Goal: Task Accomplishment & Management: Manage account settings

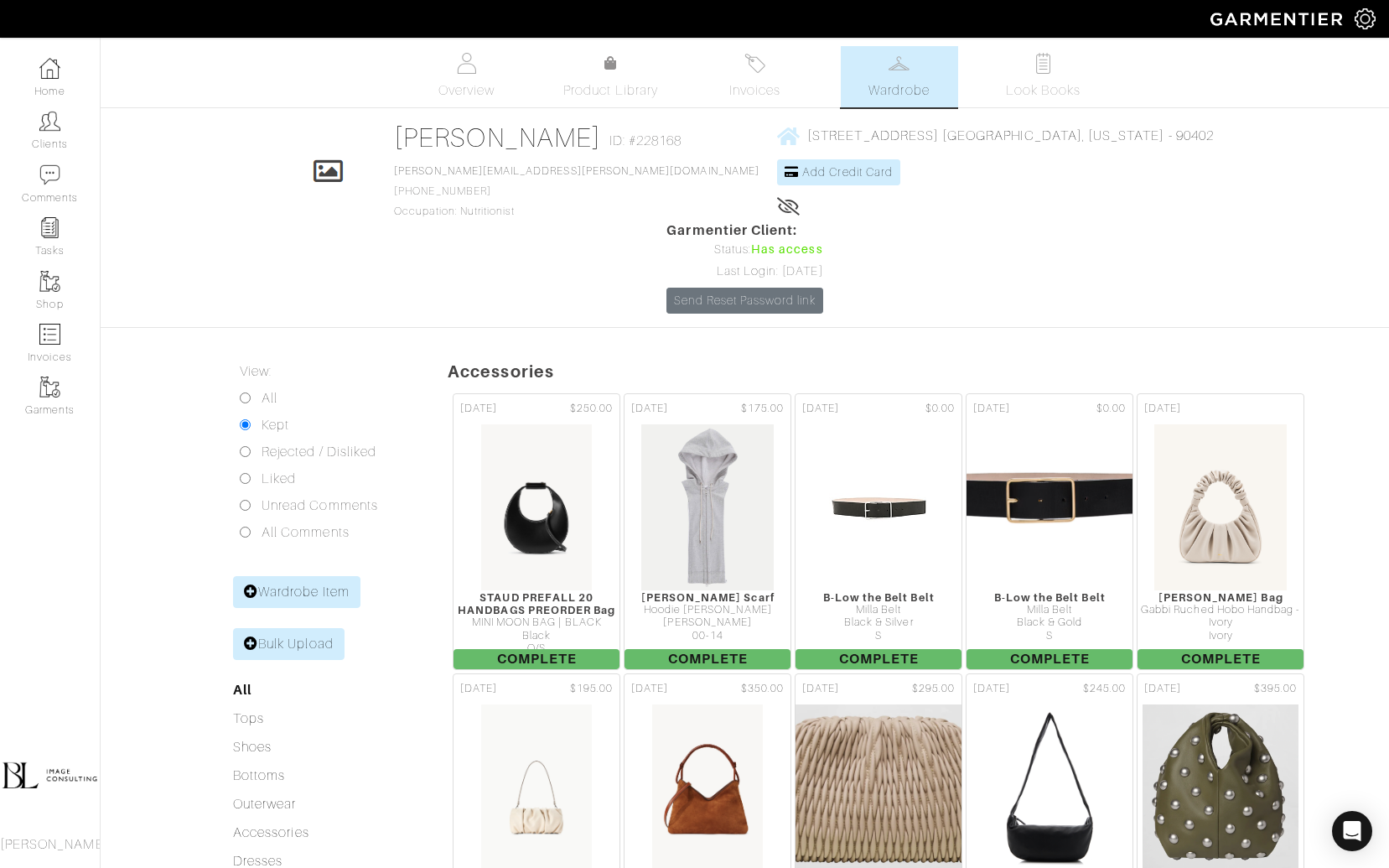
click at [37, 116] on link "Clients" at bounding box center [50, 130] width 100 height 53
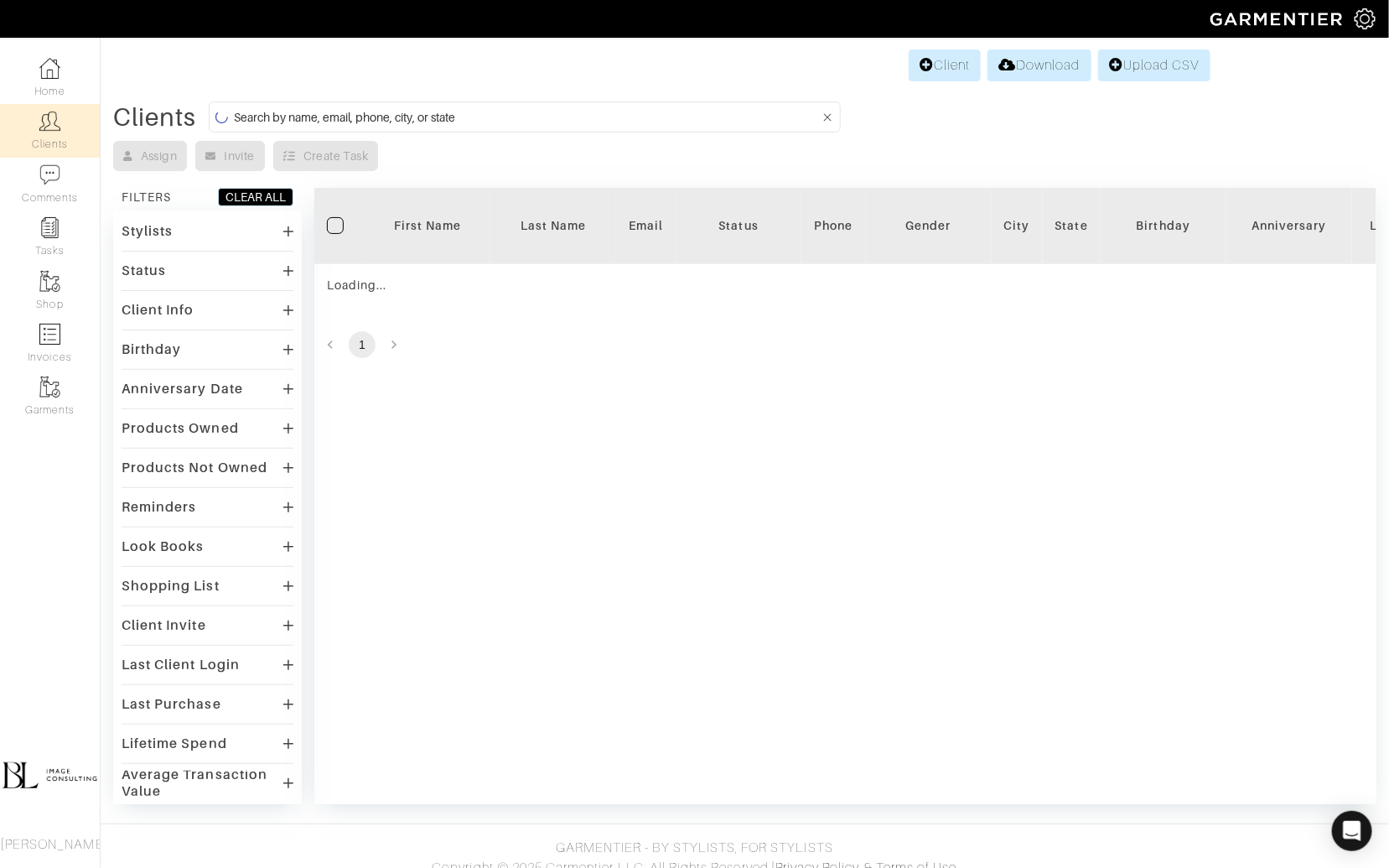
click at [562, 117] on input at bounding box center [527, 116] width 586 height 21
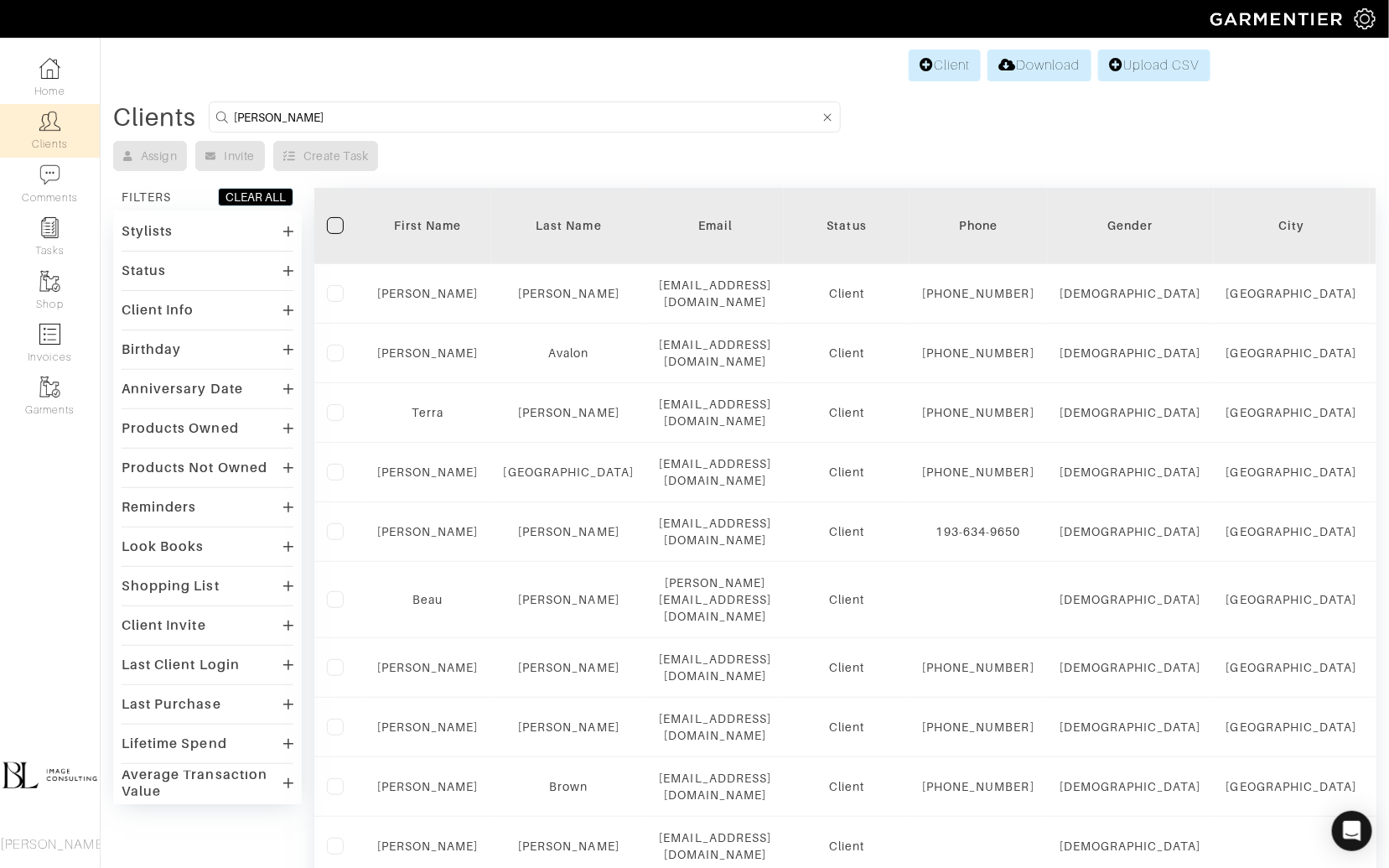
type input "[PERSON_NAME]"
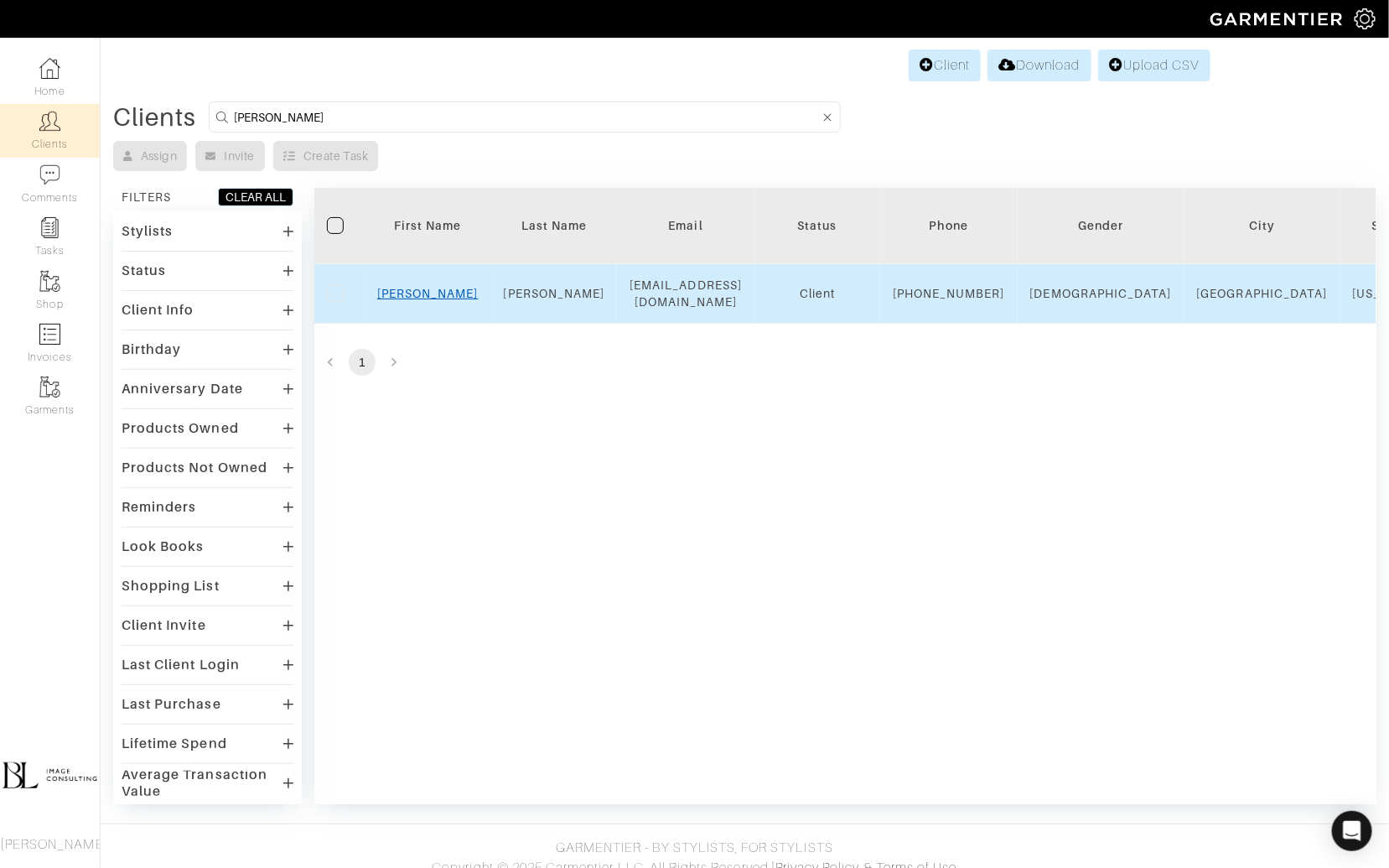
click at [434, 301] on link "[PERSON_NAME]" at bounding box center [428, 294] width 102 height 13
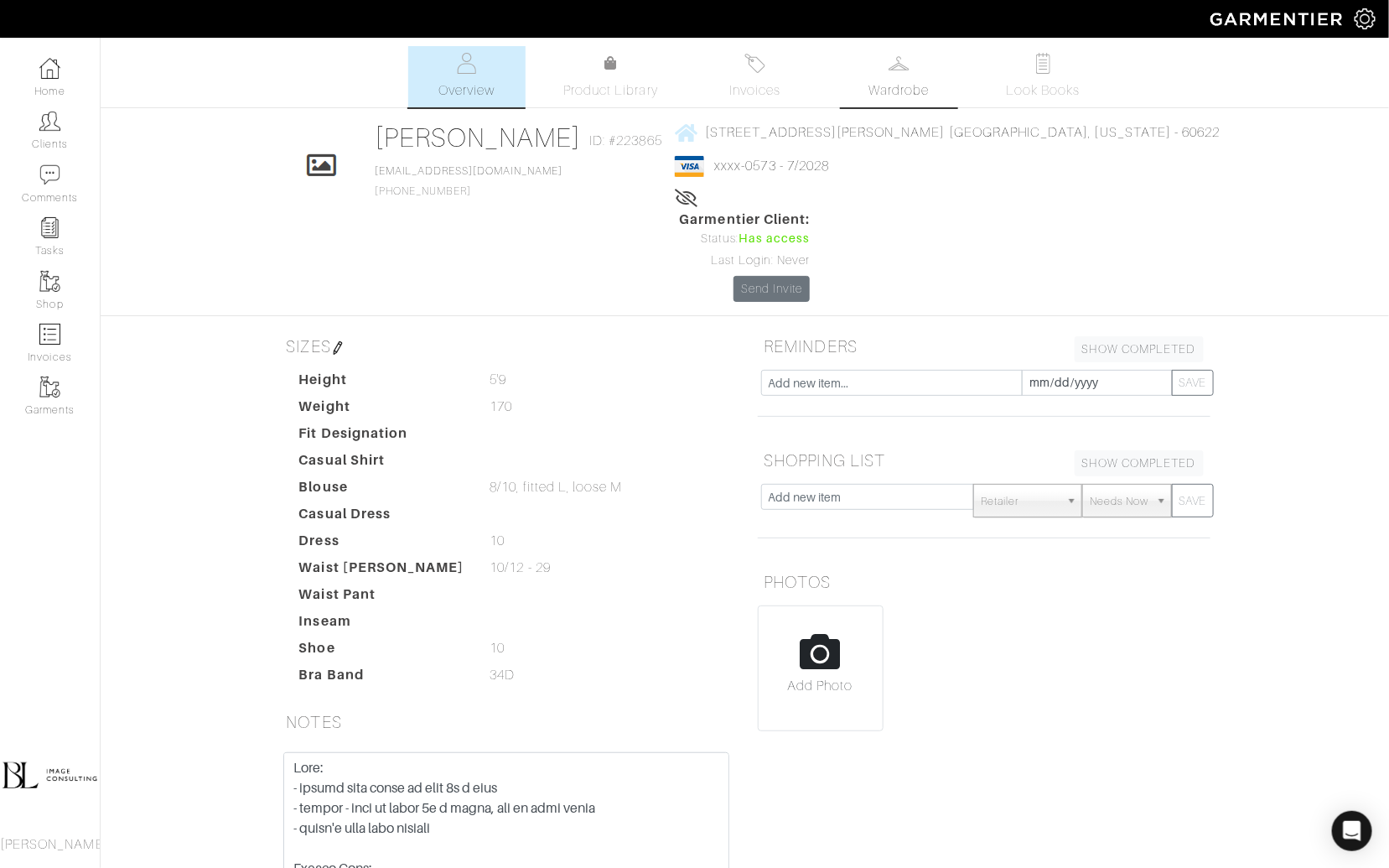
click at [896, 77] on link "Wardrobe" at bounding box center [899, 77] width 117 height 61
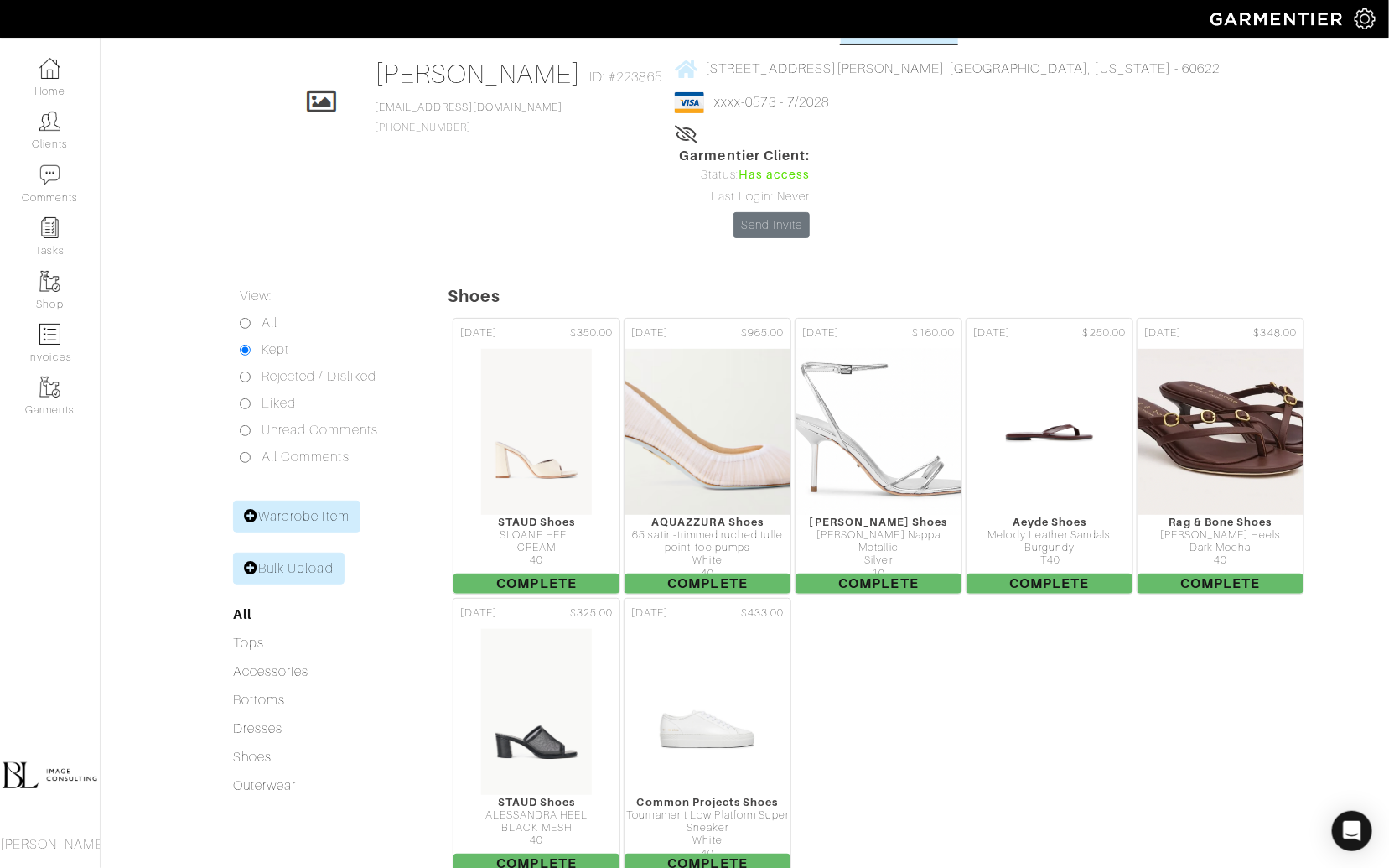
scroll to position [84, 0]
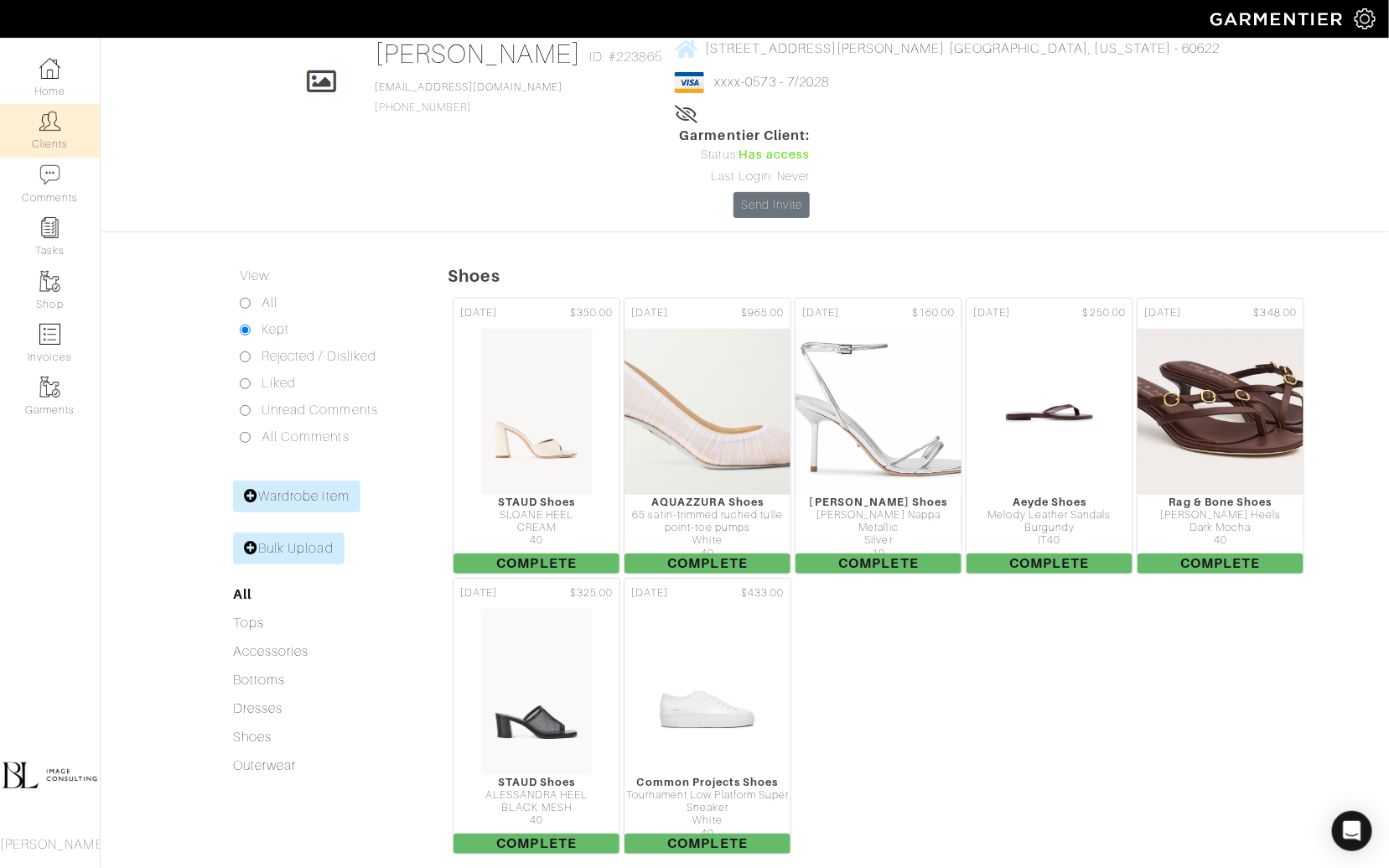
click at [67, 124] on link "Clients" at bounding box center [50, 130] width 100 height 53
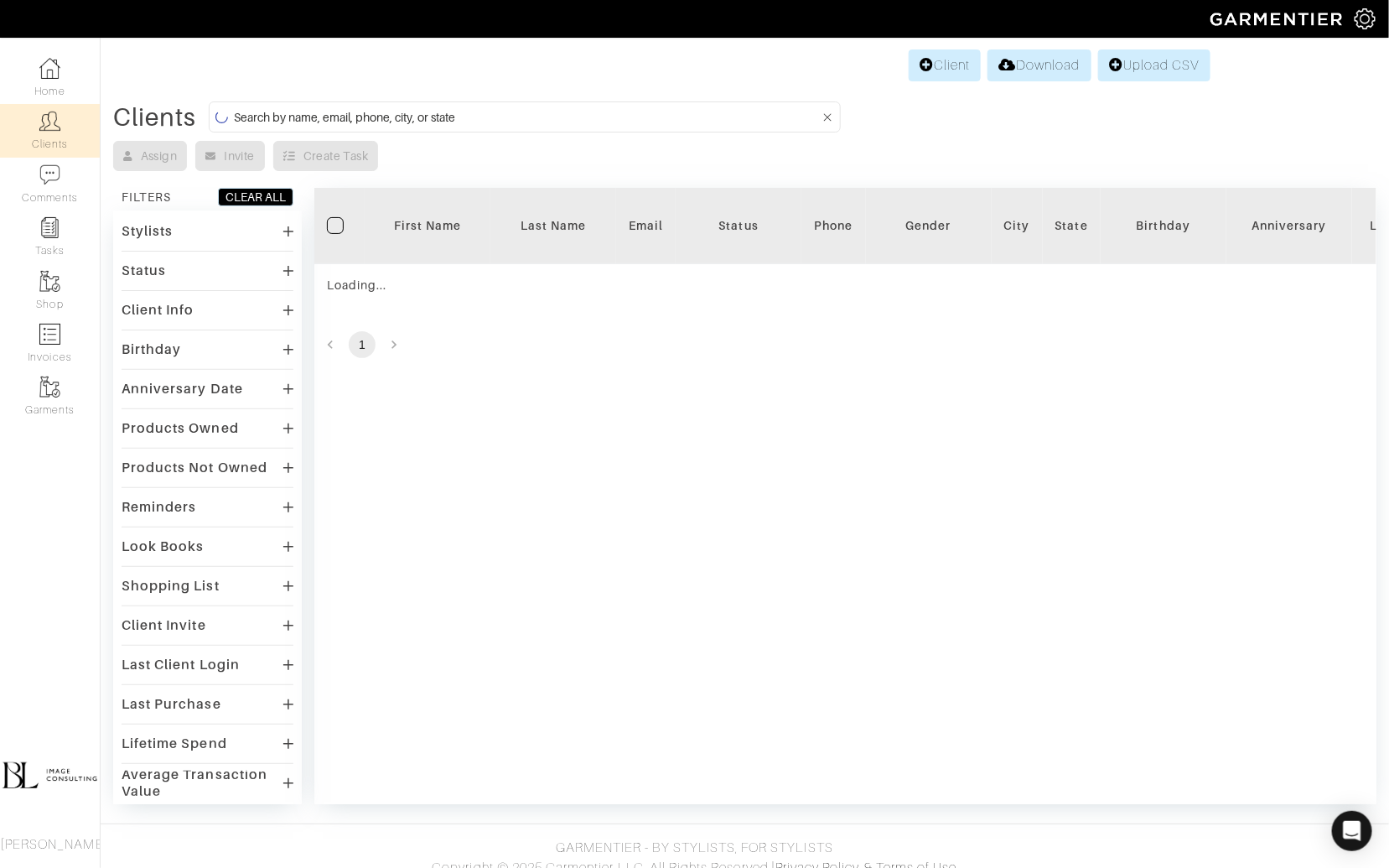
click at [492, 107] on input at bounding box center [527, 116] width 586 height 21
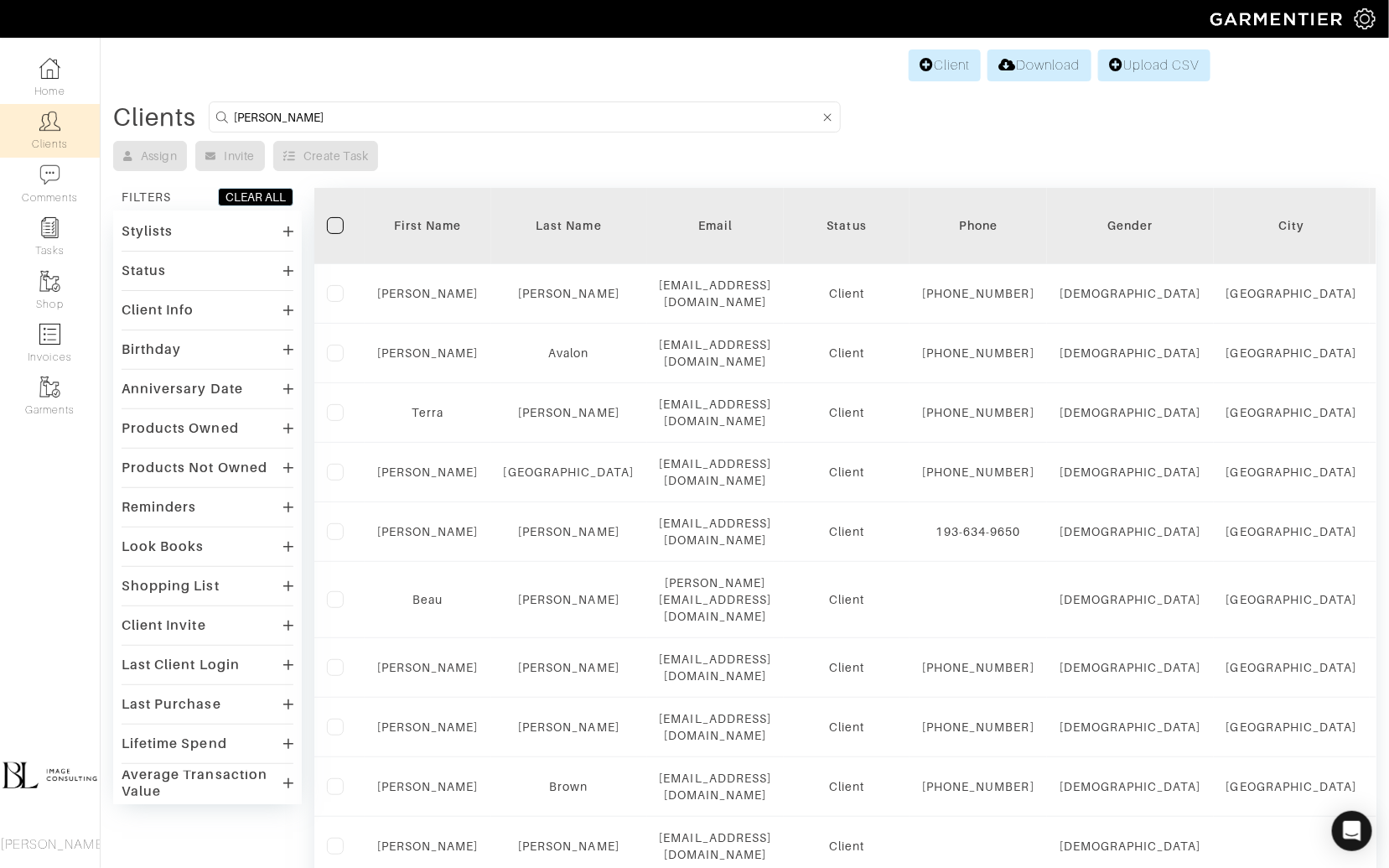
type input "gina"
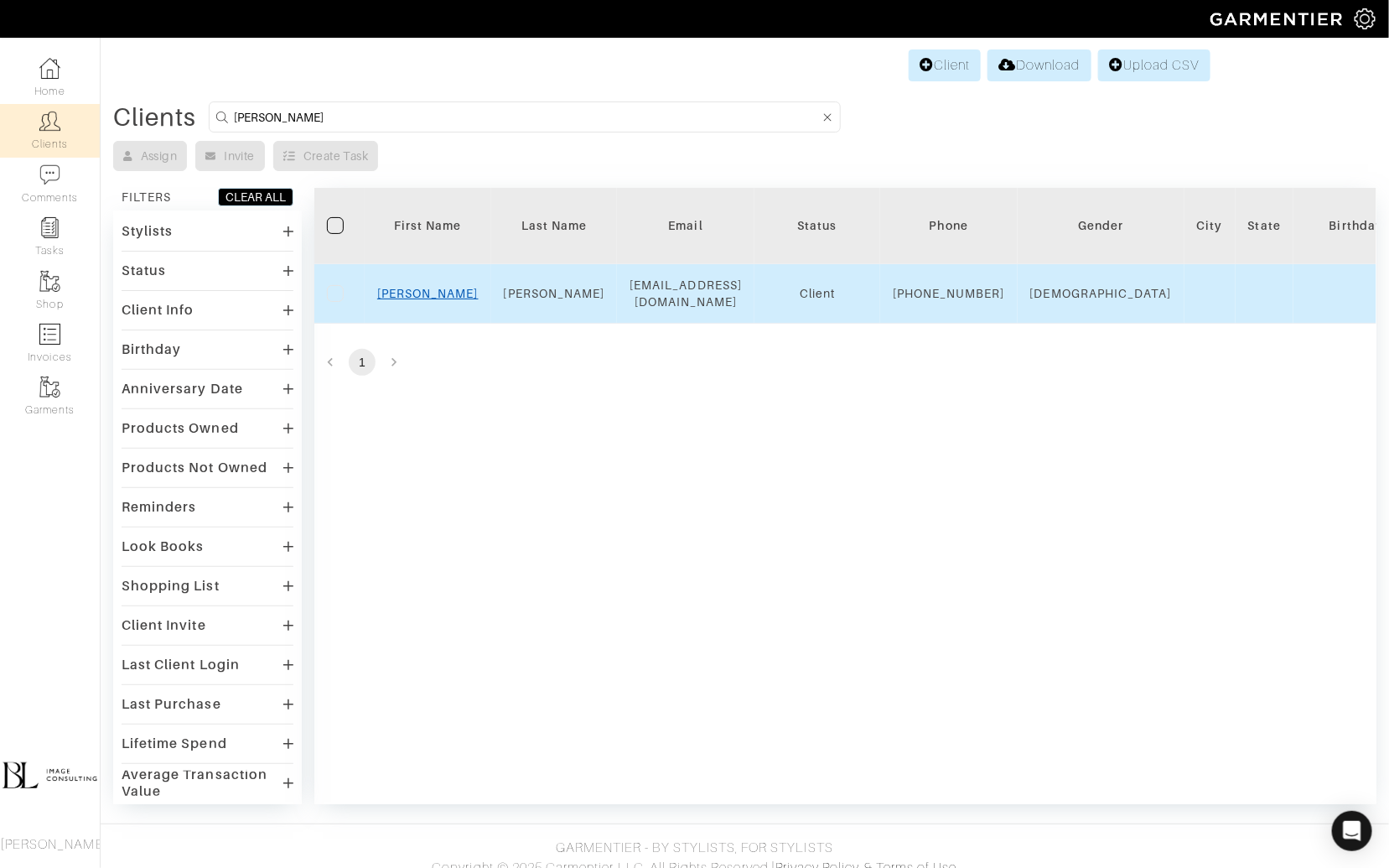
click at [434, 301] on link "Gina" at bounding box center [428, 294] width 102 height 13
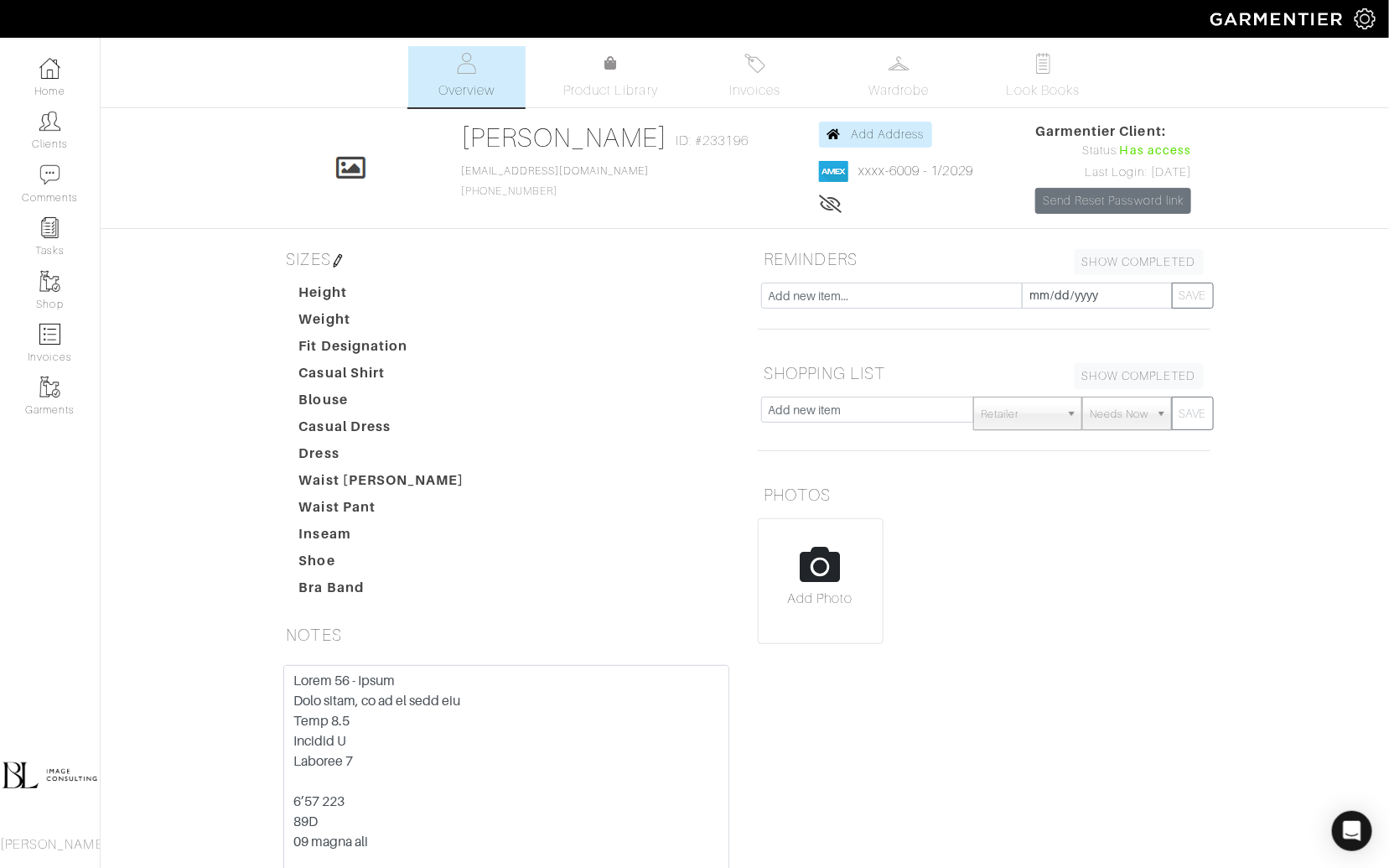
click at [340, 254] on img at bounding box center [338, 261] width 13 height 13
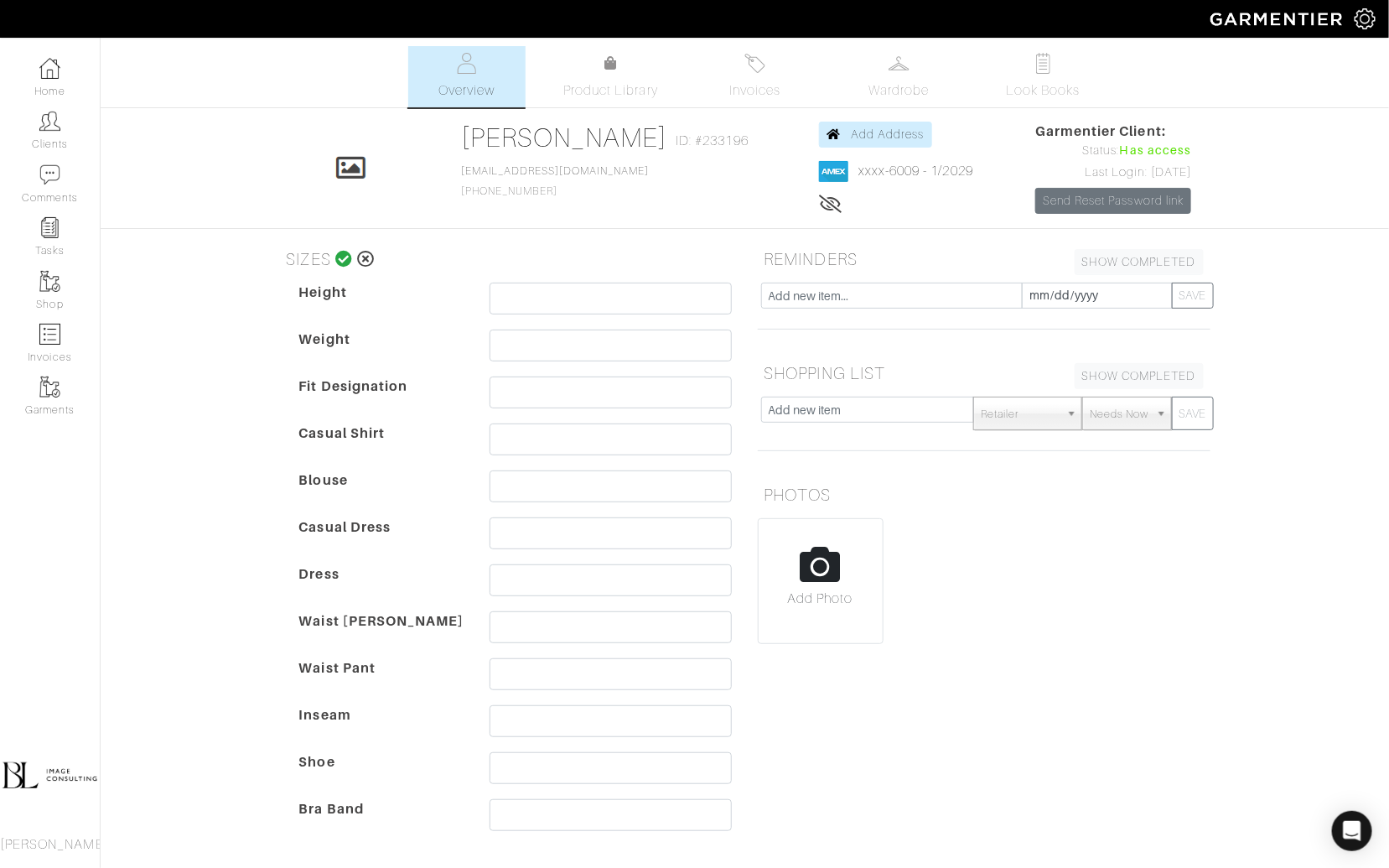
click at [340, 254] on icon at bounding box center [343, 259] width 18 height 17
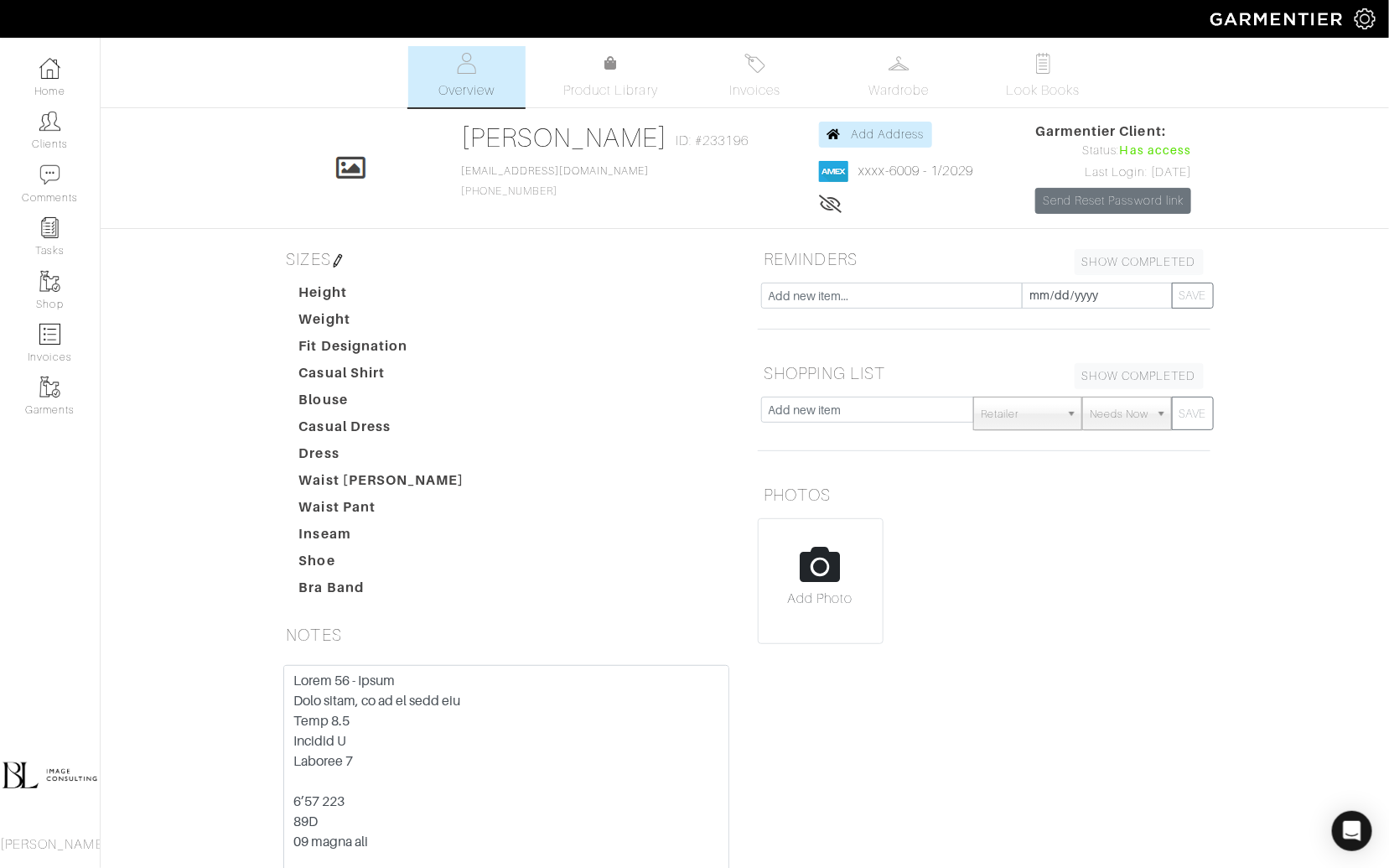
scroll to position [147, 0]
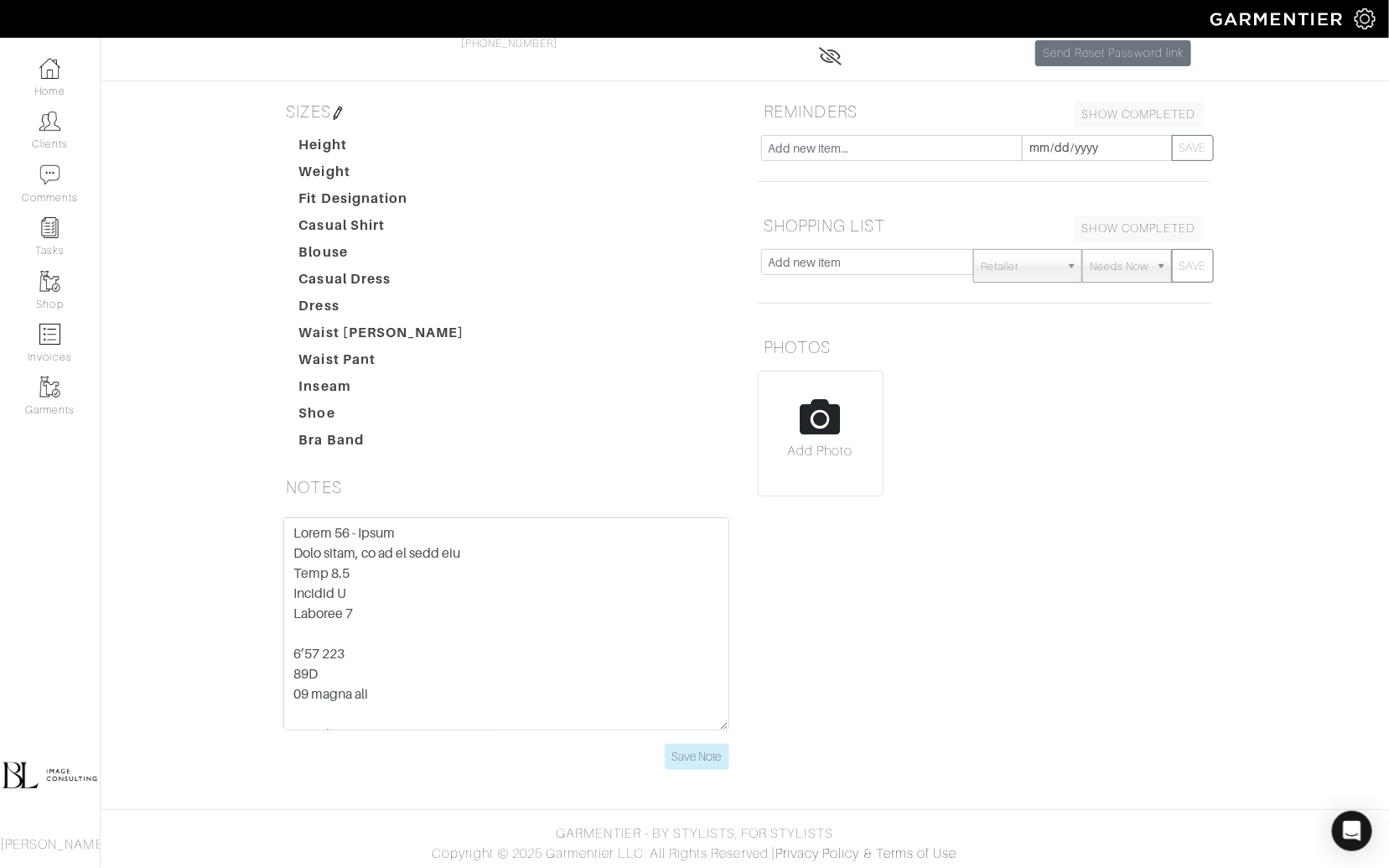
click at [343, 117] on img at bounding box center [338, 113] width 13 height 13
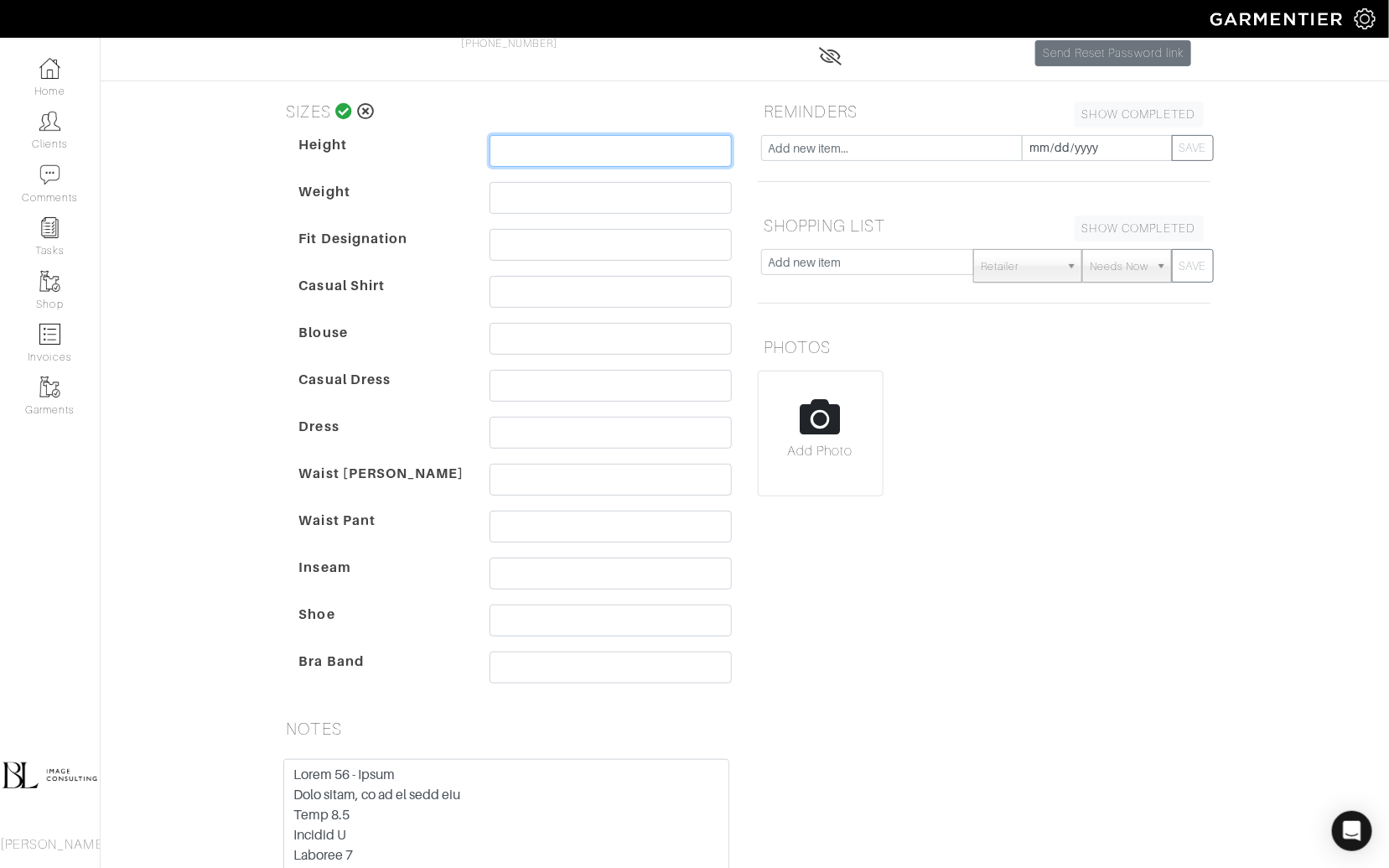
click at [528, 145] on input "text" at bounding box center [611, 151] width 242 height 32
type input "4'11"
type input "120"
type input "S"
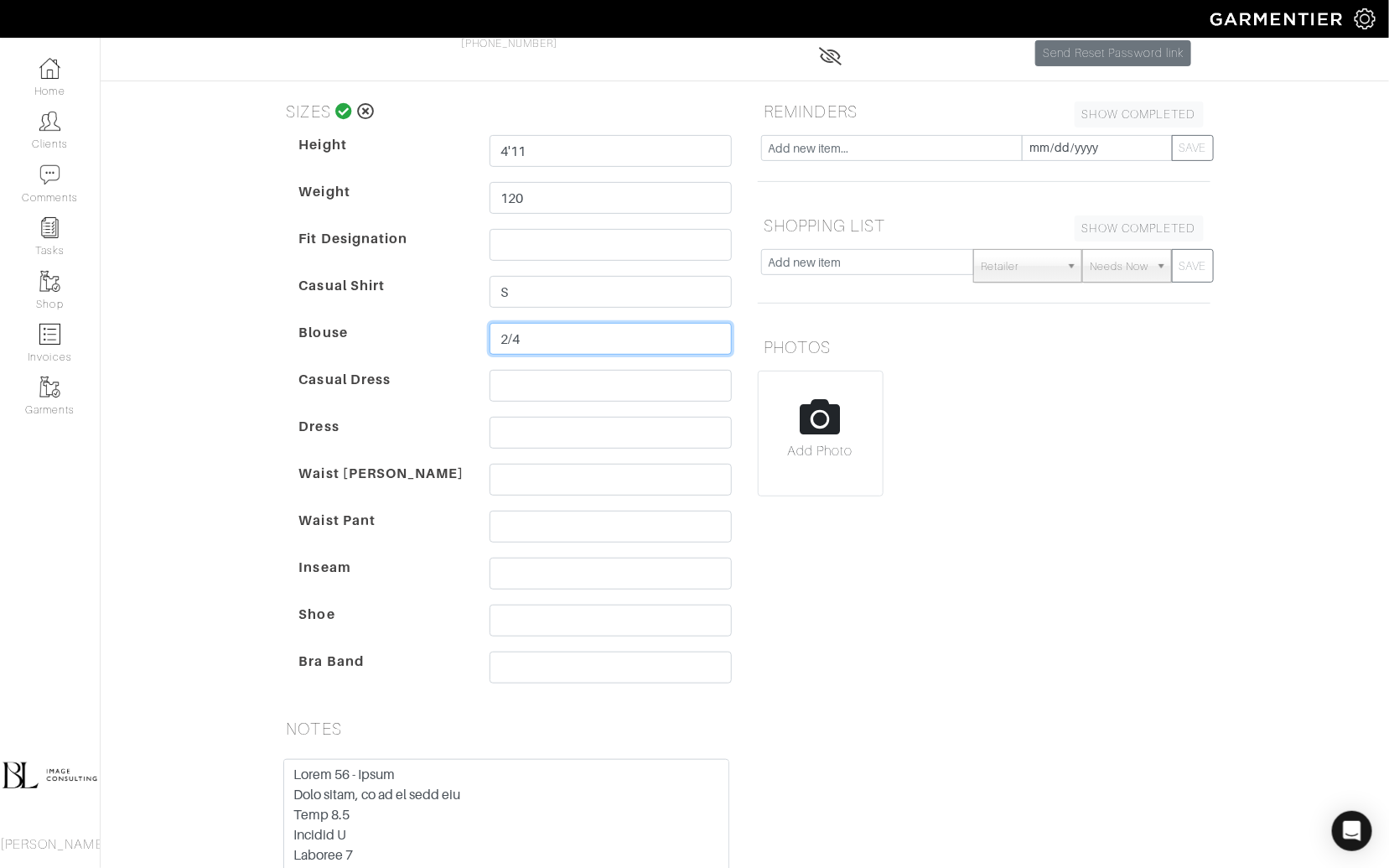
type input "2/4"
type input "4"
click at [562, 384] on input "4" at bounding box center [611, 386] width 242 height 32
click at [562, 383] on input "4" at bounding box center [611, 386] width 242 height 32
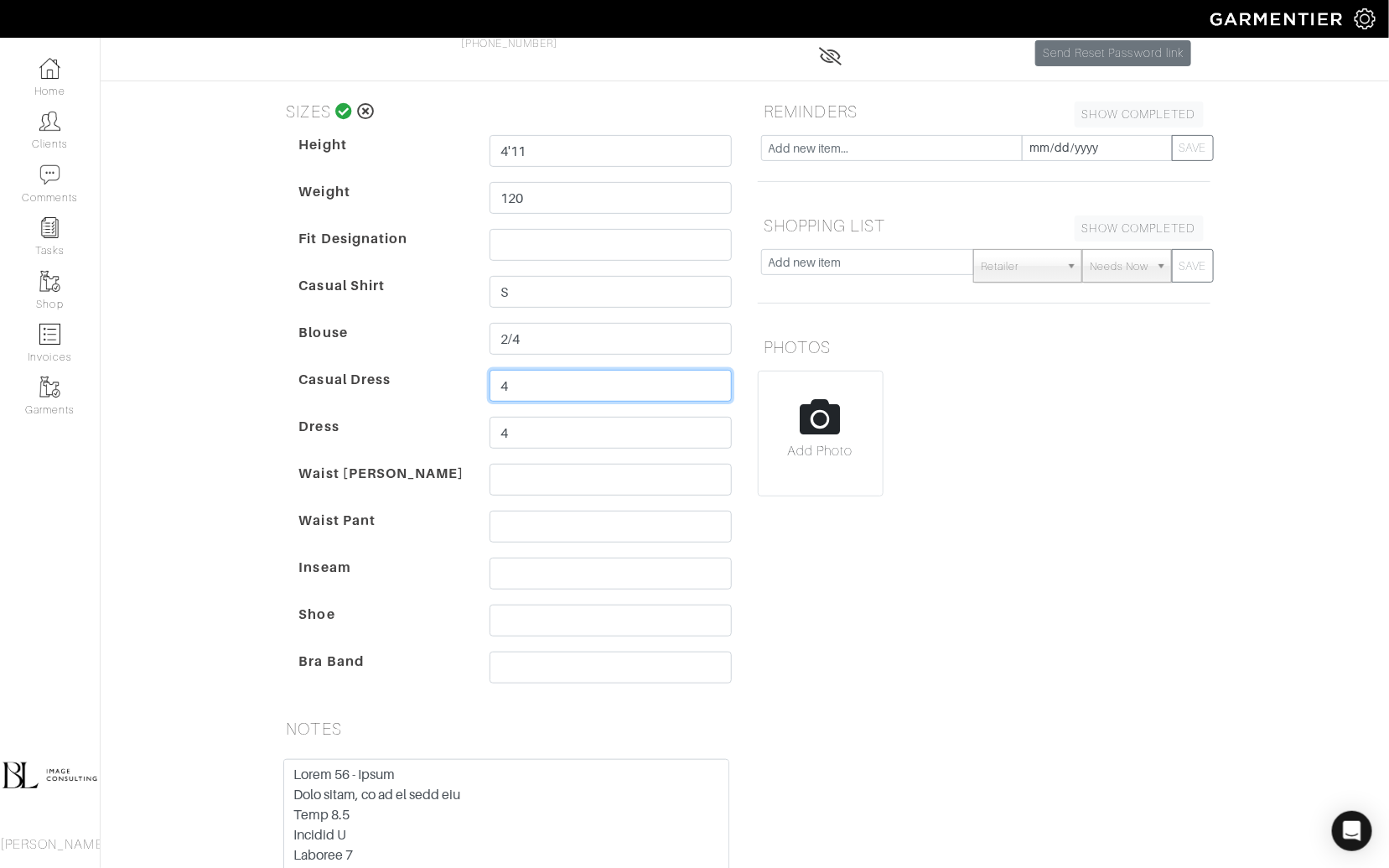
click at [562, 383] on input "4" at bounding box center [611, 386] width 242 height 32
type input "S"
click at [599, 483] on input "text" at bounding box center [611, 480] width 242 height 32
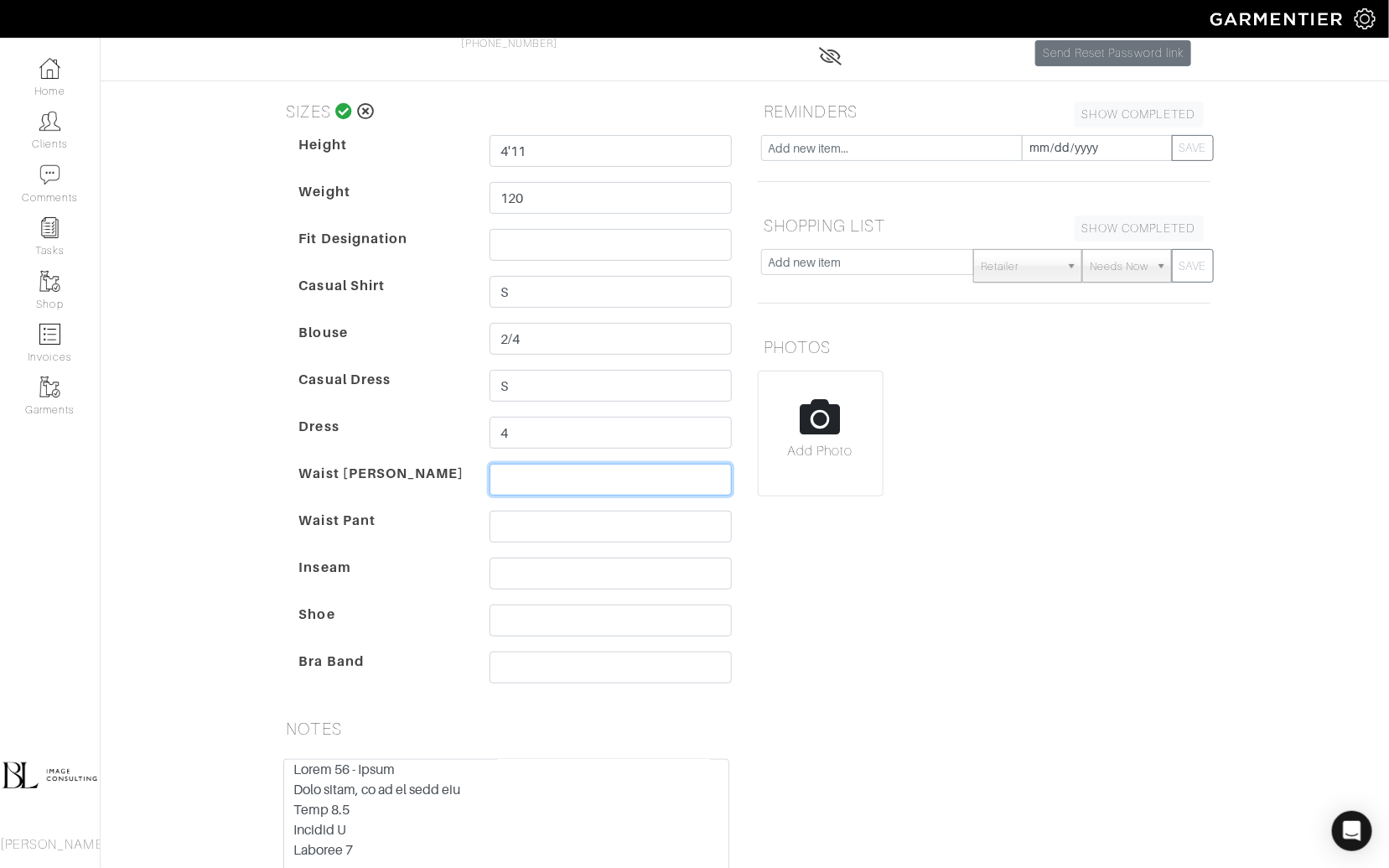
scroll to position [0, 0]
type input "26"
type input "4"
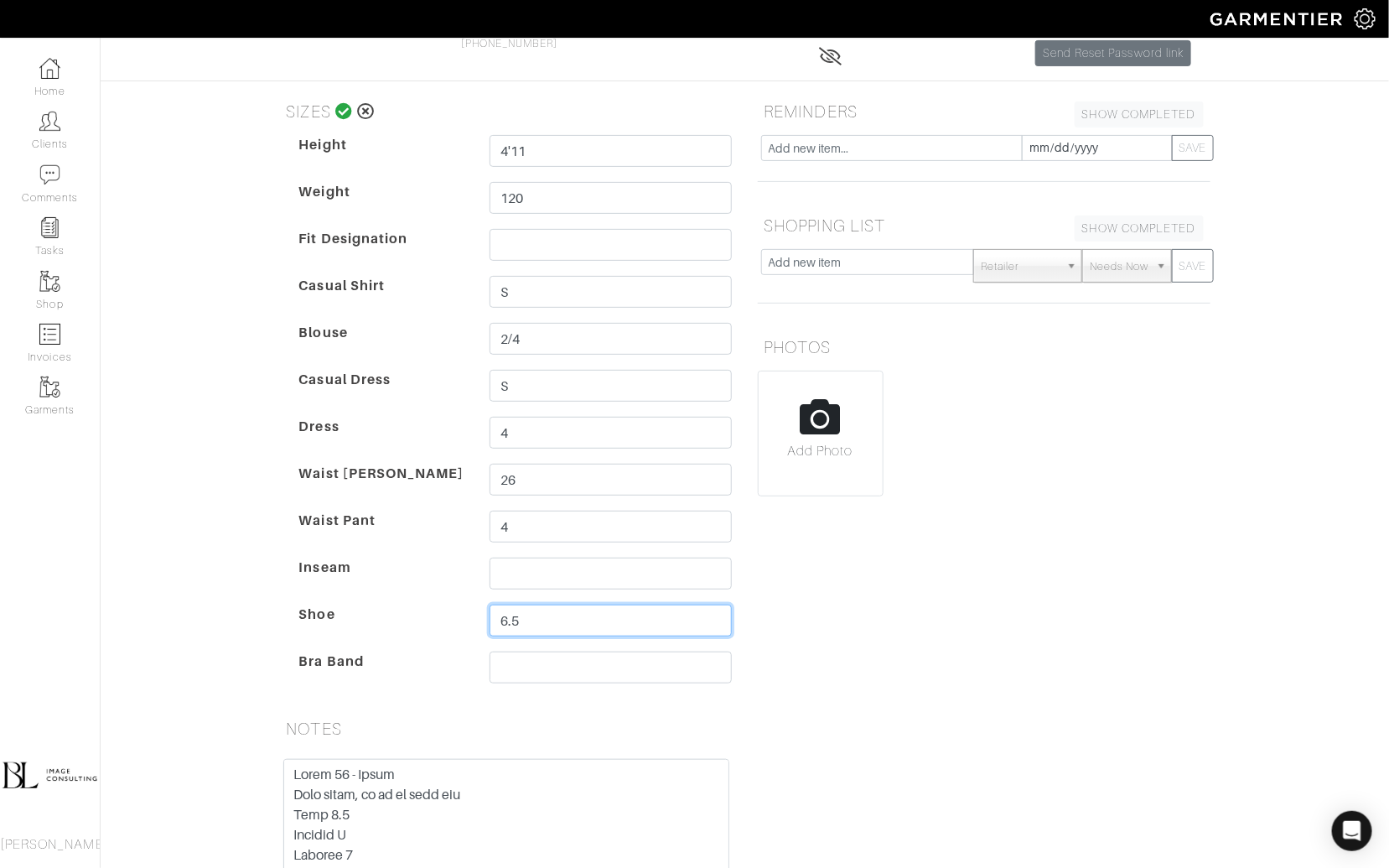
type input "6.5"
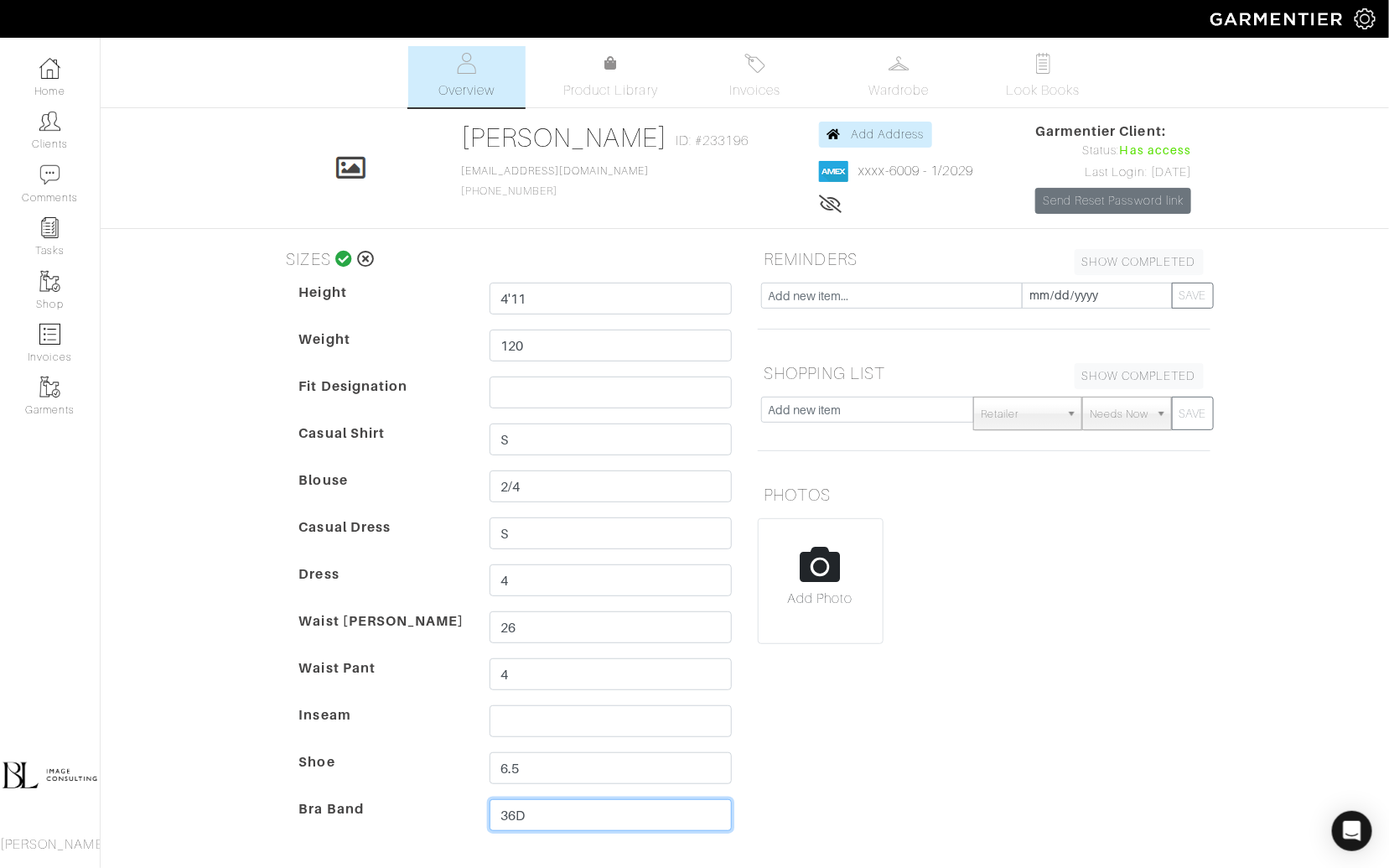
type input "36D"
click at [344, 257] on icon at bounding box center [343, 259] width 18 height 17
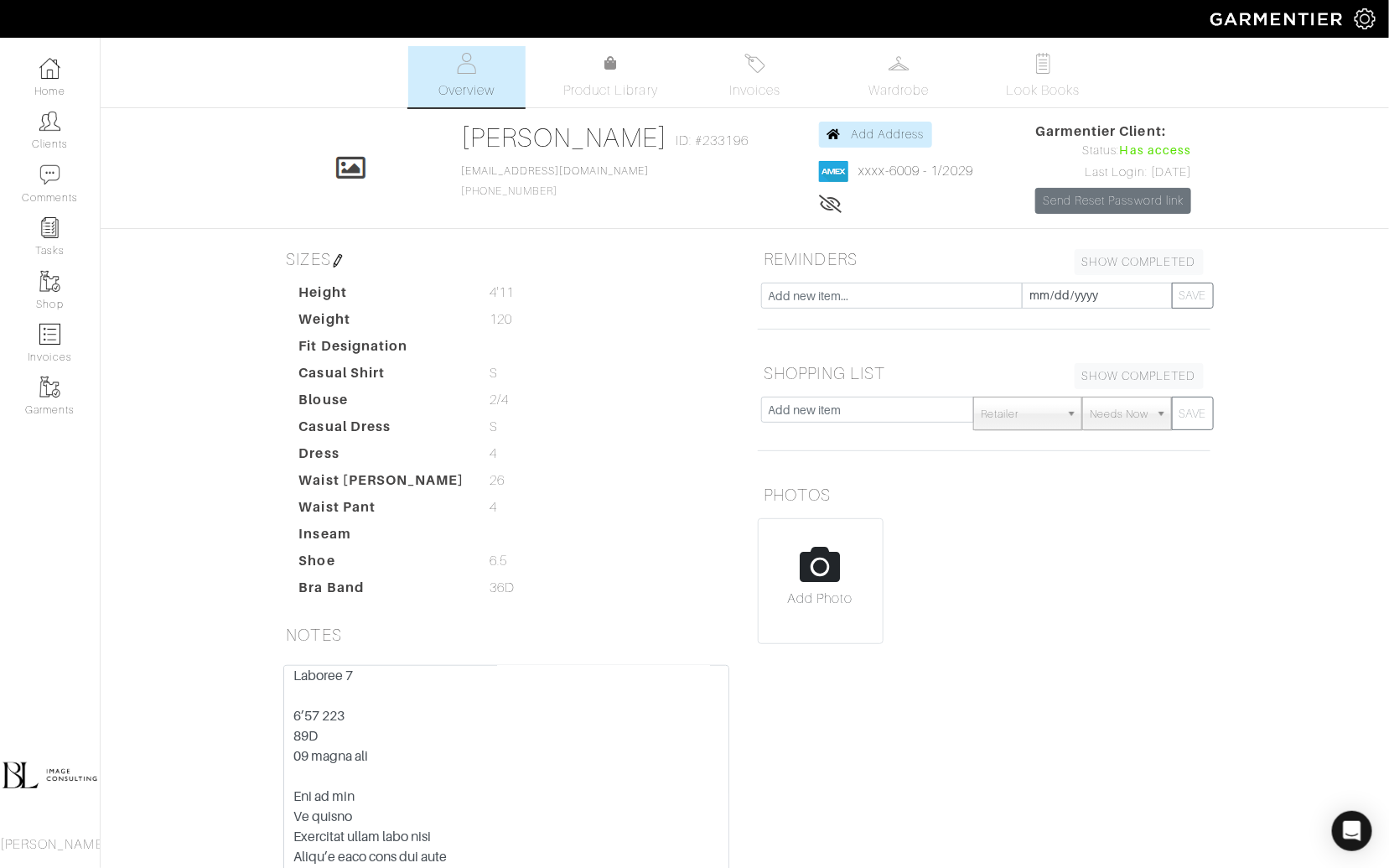
scroll to position [147, 0]
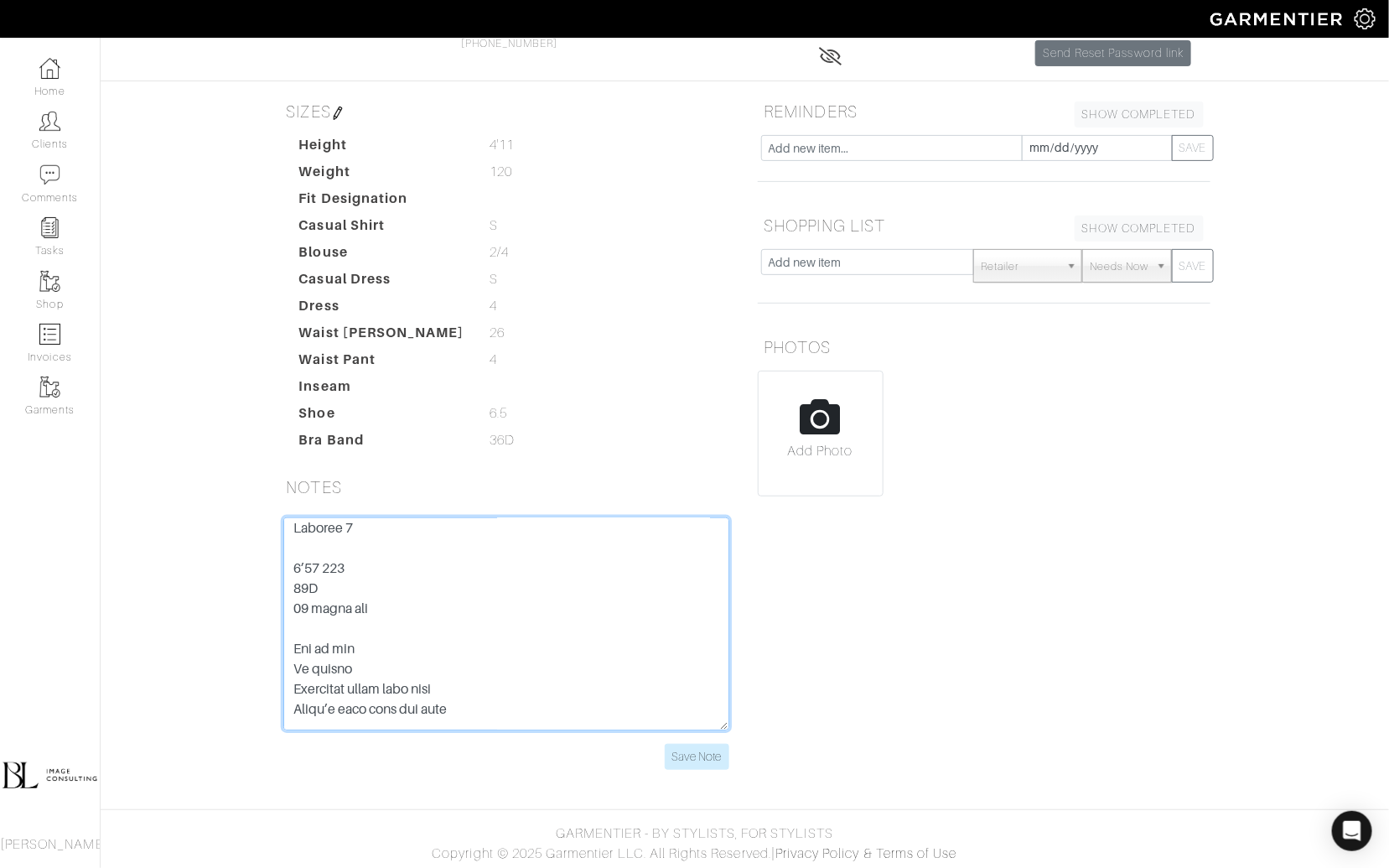
click at [424, 600] on textarea at bounding box center [507, 624] width 446 height 213
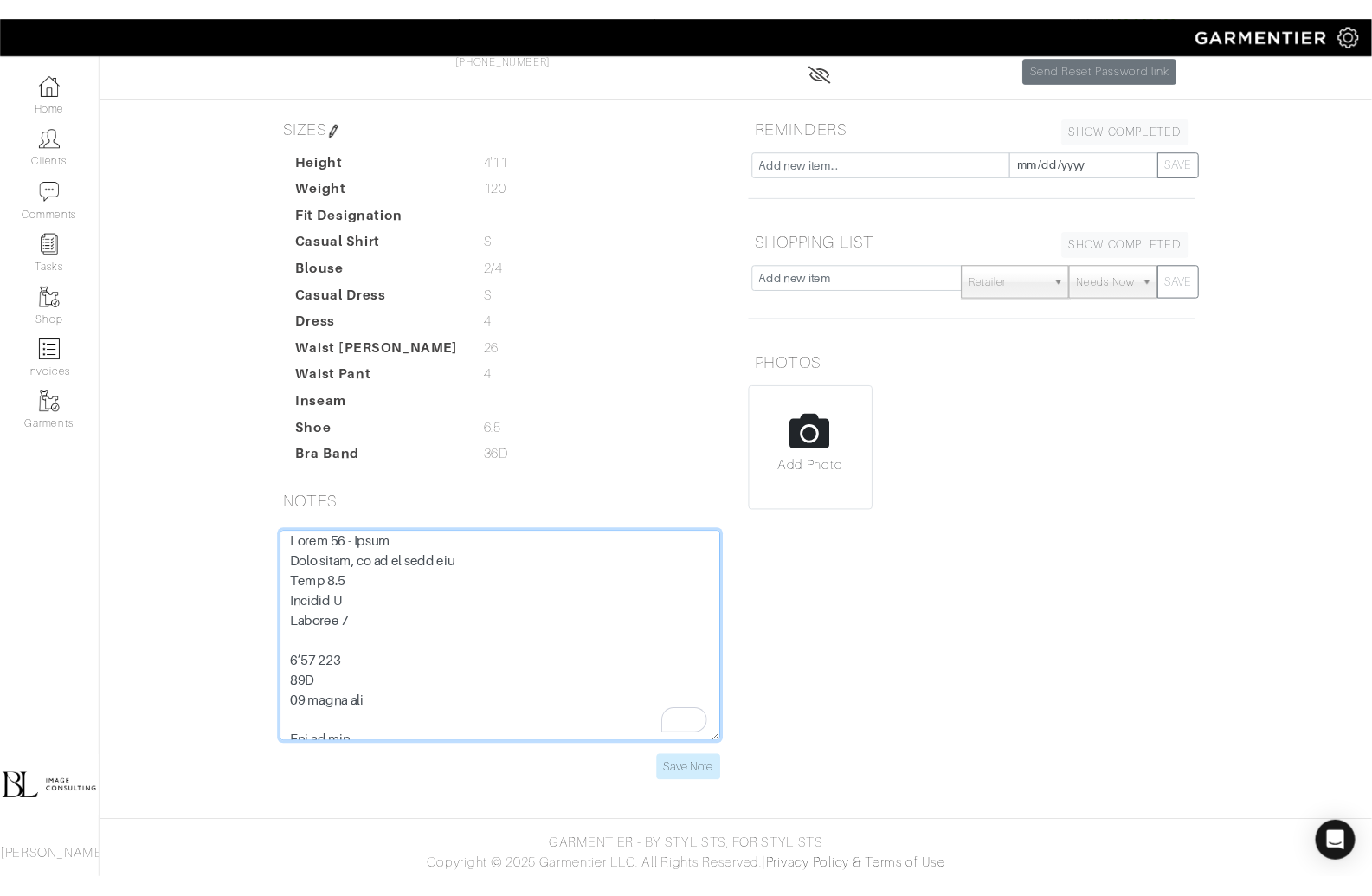
scroll to position [0, 0]
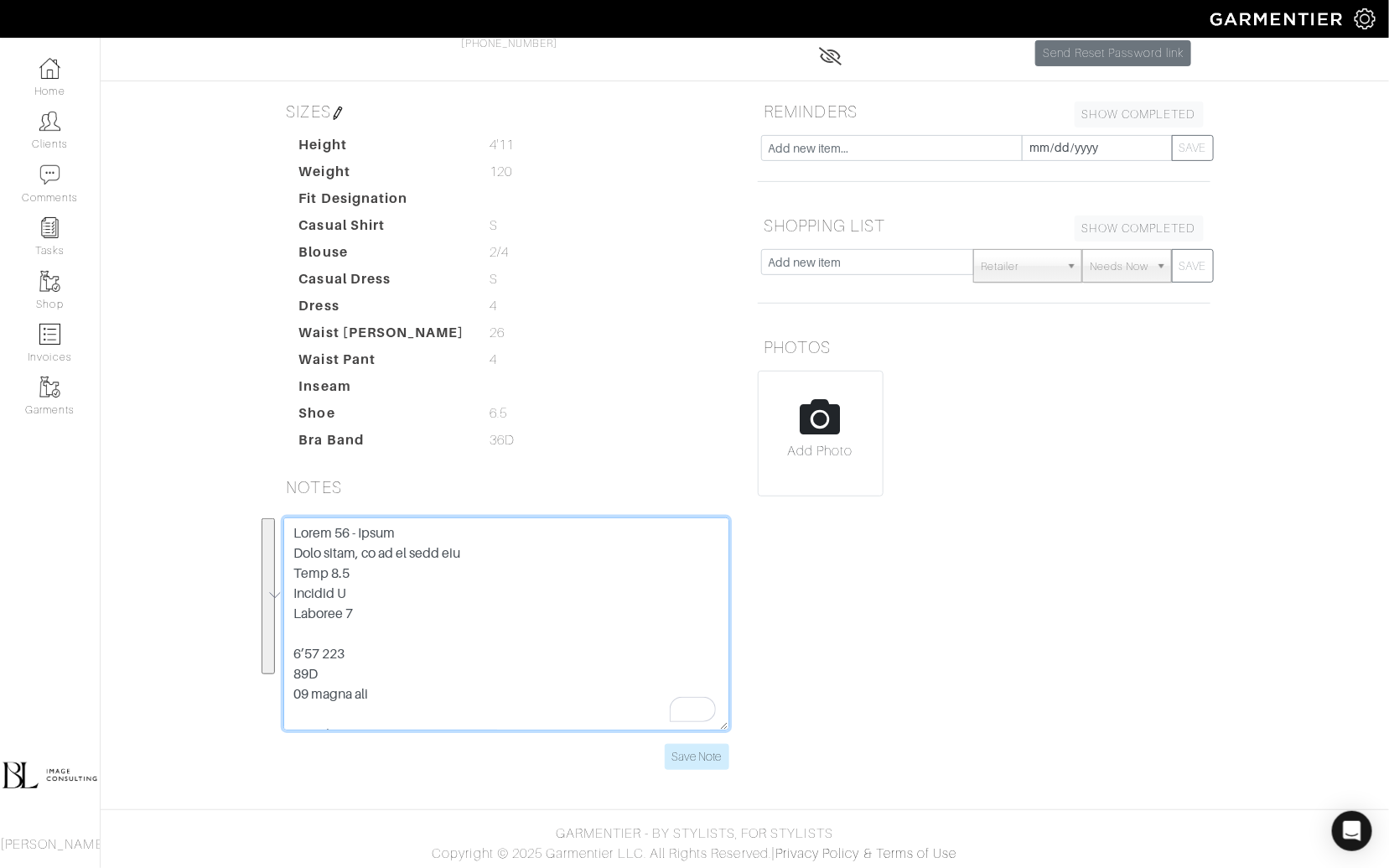
drag, startPoint x: 352, startPoint y: 628, endPoint x: 285, endPoint y: 527, distance: 121.2
click at [285, 527] on div "Save Note" at bounding box center [507, 644] width 471 height 253
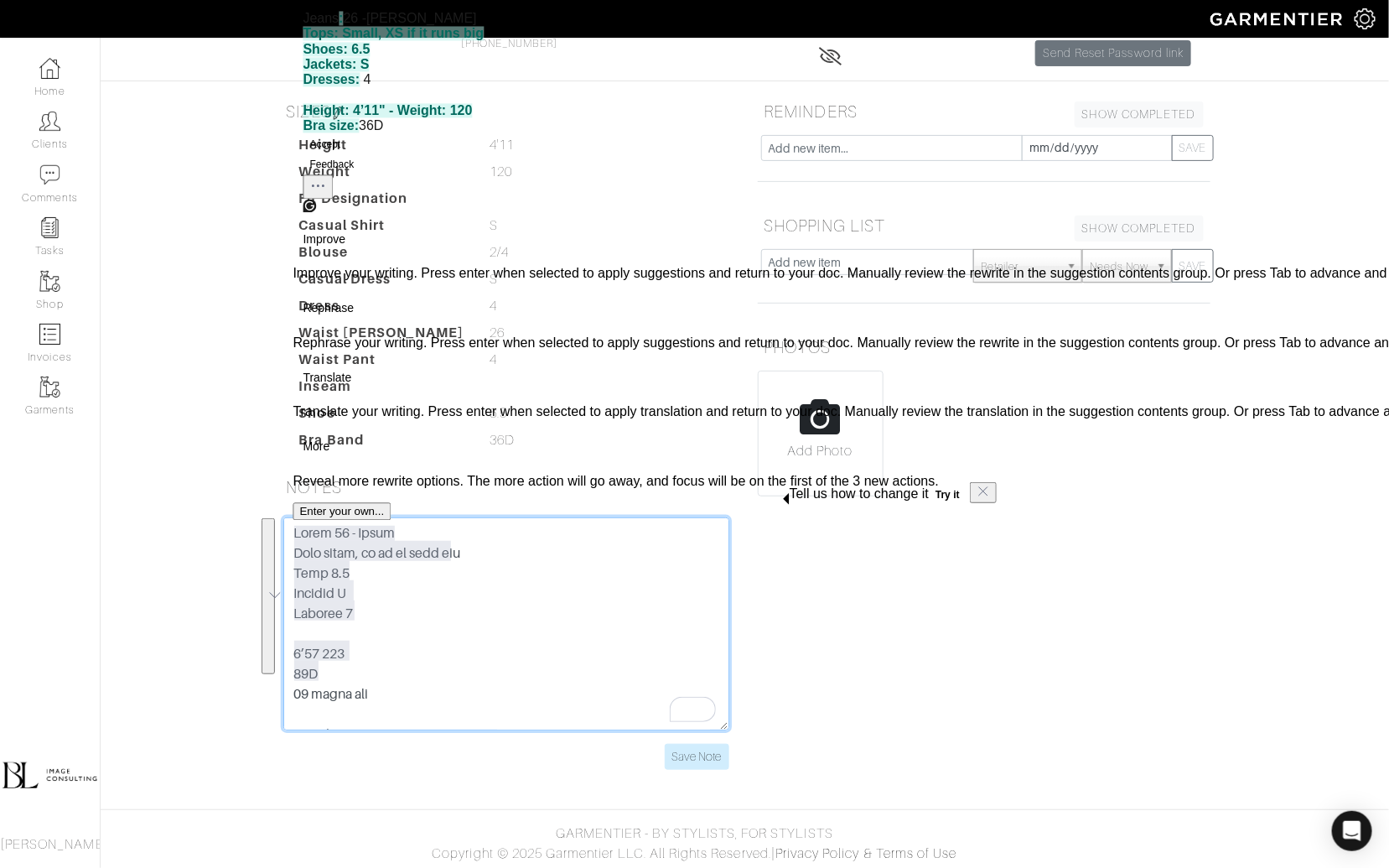
click at [521, 582] on textarea "To enrich screen reader interactions, please activate Accessibility in Grammarl…" at bounding box center [507, 624] width 446 height 213
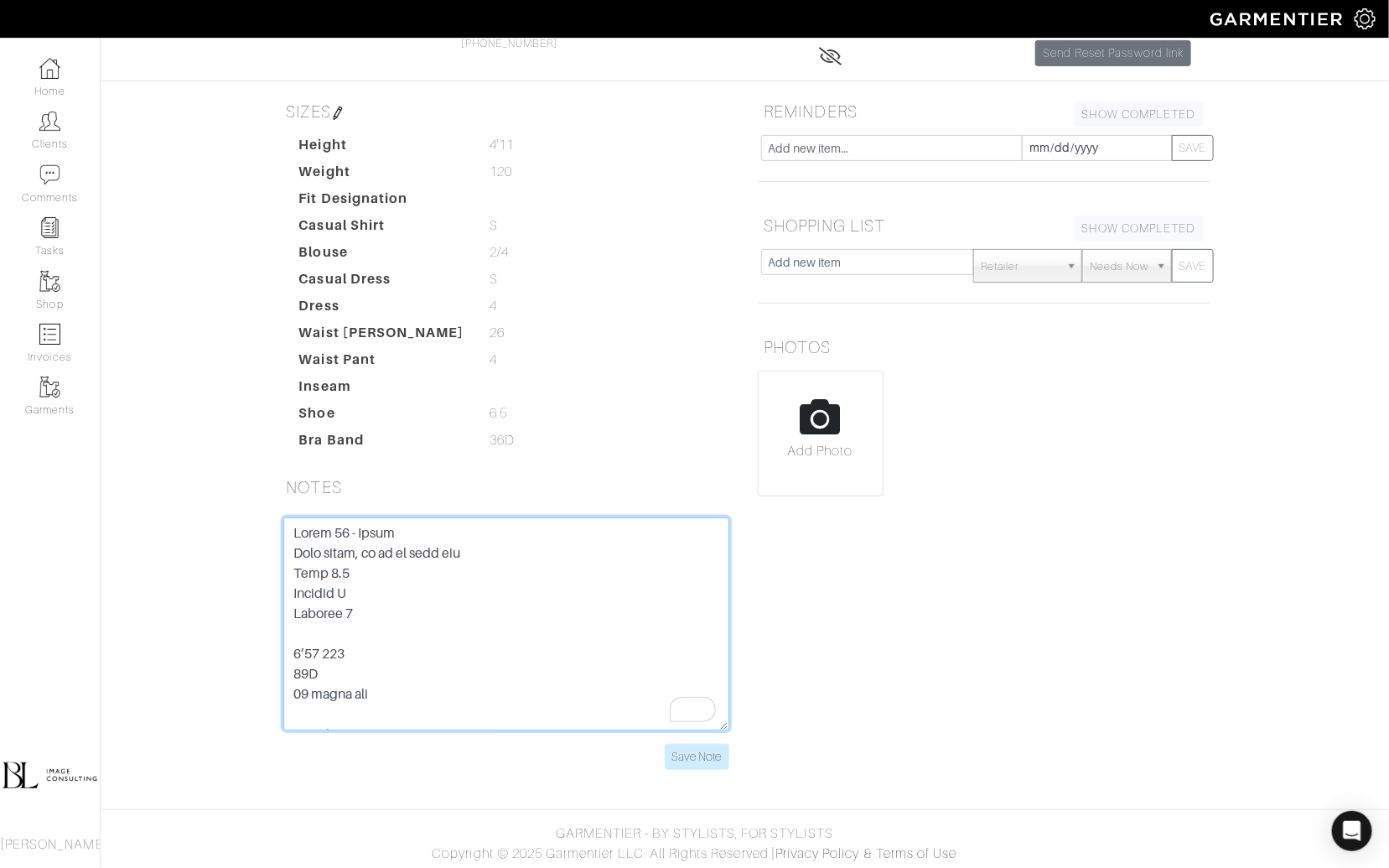
drag, startPoint x: 347, startPoint y: 665, endPoint x: 257, endPoint y: 514, distance: 175.8
click at [257, 514] on div "Gina Petrella Overview Overview Product Library Invoices Wardrobe Look Books Ov…" at bounding box center [694, 343] width 1389 height 892
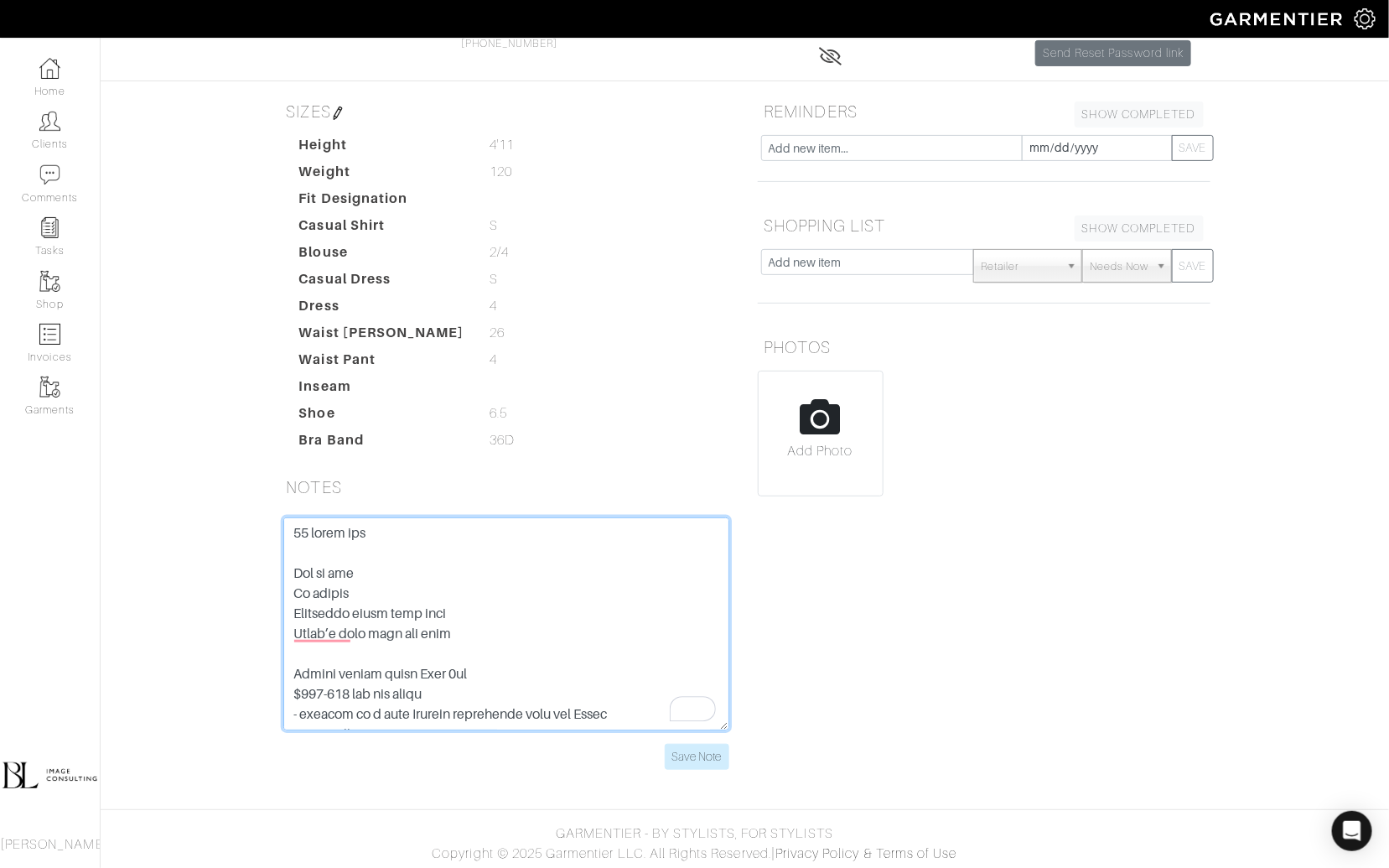
click at [296, 548] on textarea "To enrich screen reader interactions, please activate Accessibility in Grammarl…" at bounding box center [507, 624] width 446 height 213
type textarea "70 years old Day to day In causal Therapist works from home Doesn’t need much f…"
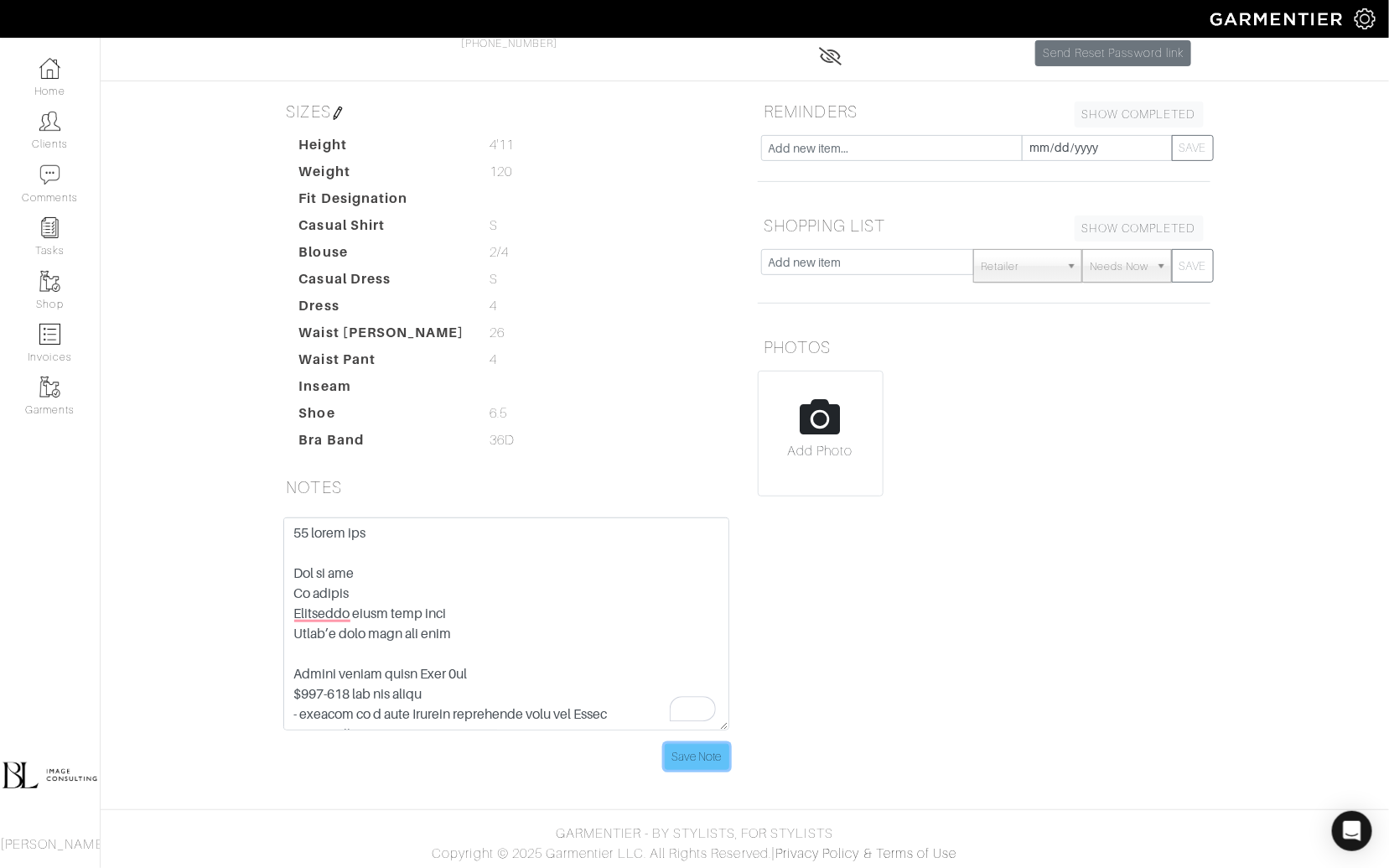
click at [718, 754] on input "Save Note" at bounding box center [697, 756] width 65 height 26
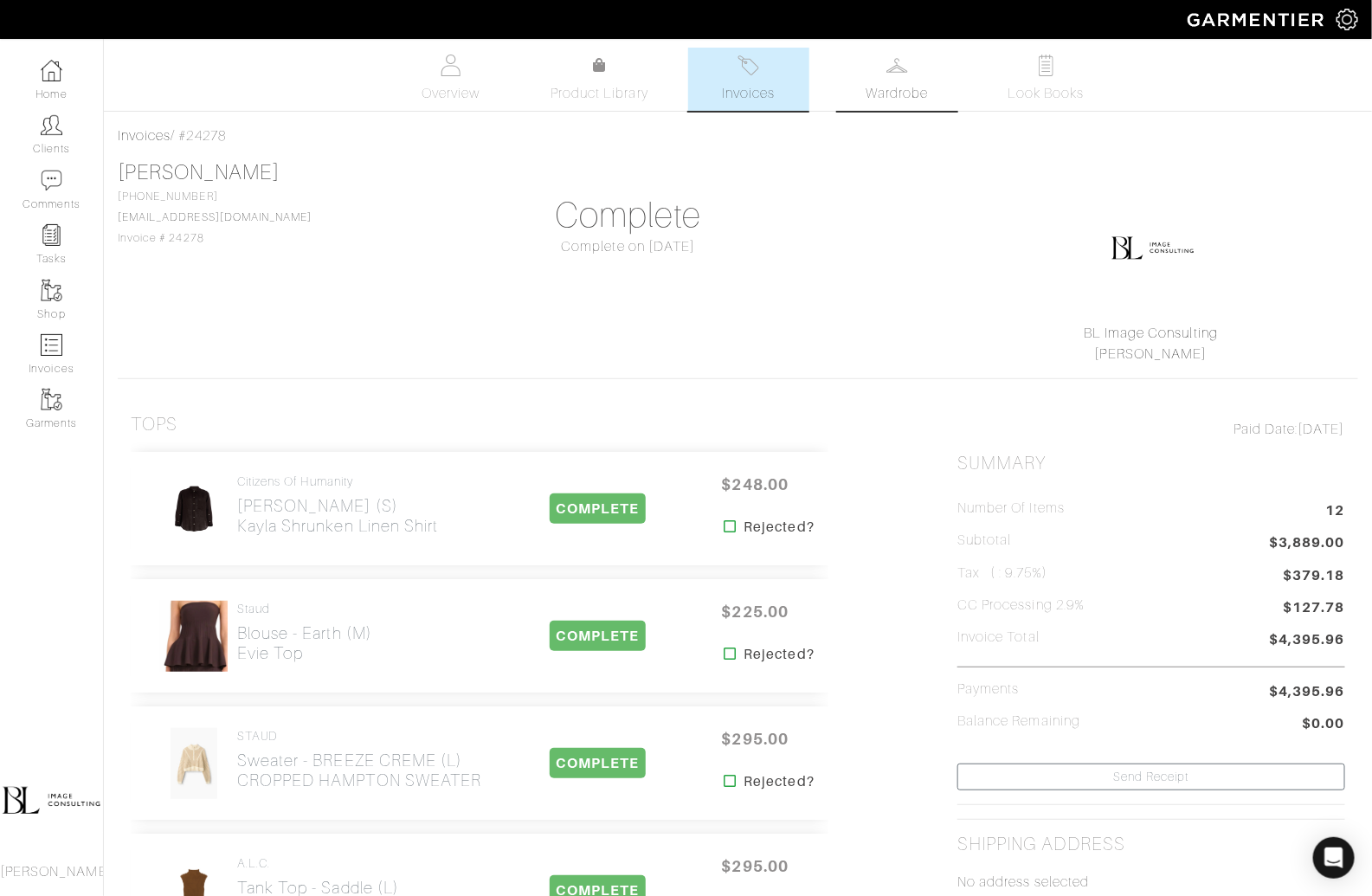
click at [909, 69] on link "Wardrobe" at bounding box center [897, 79] width 121 height 63
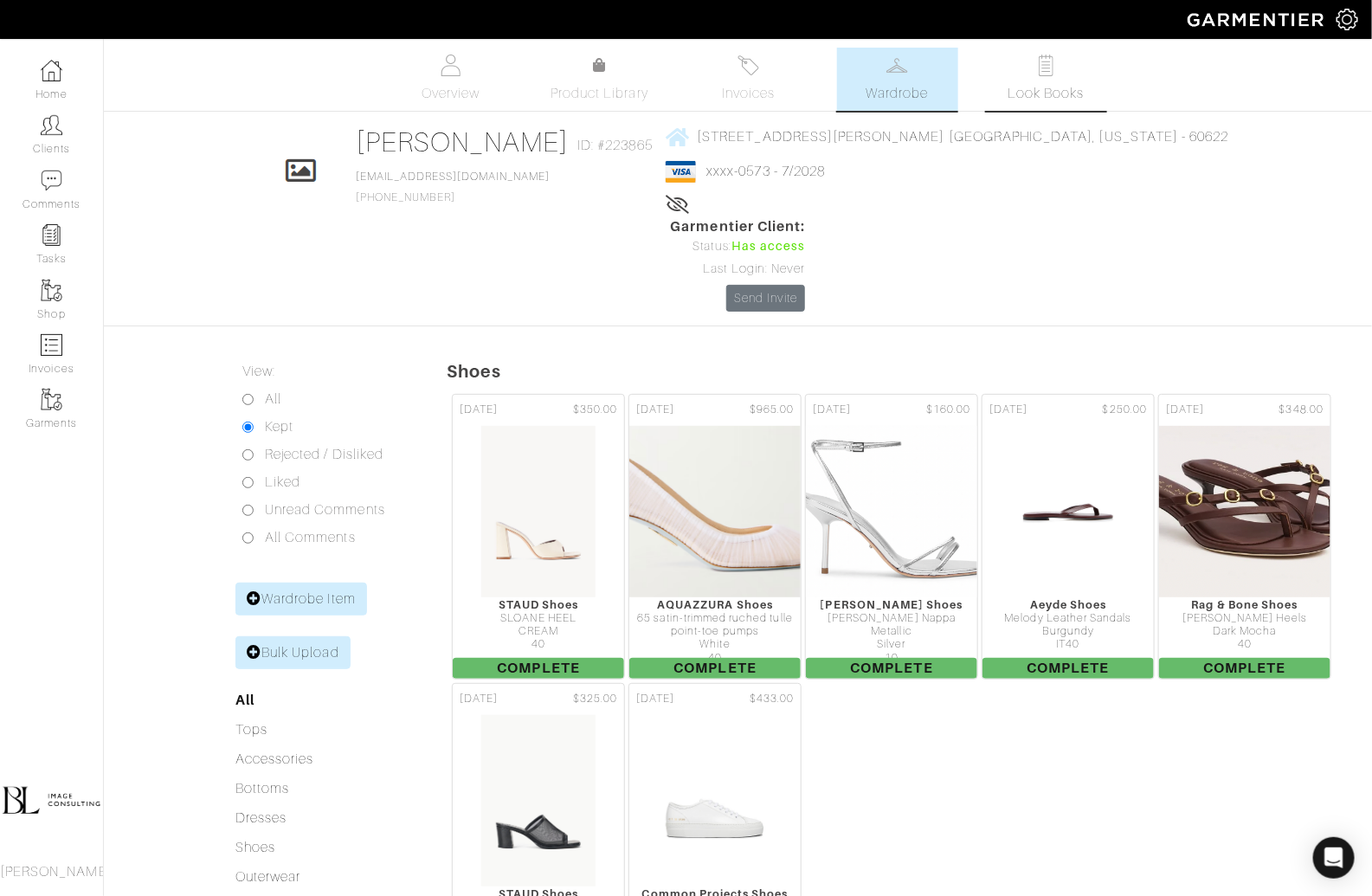
click at [1028, 90] on span "Look Books" at bounding box center [1045, 94] width 77 height 21
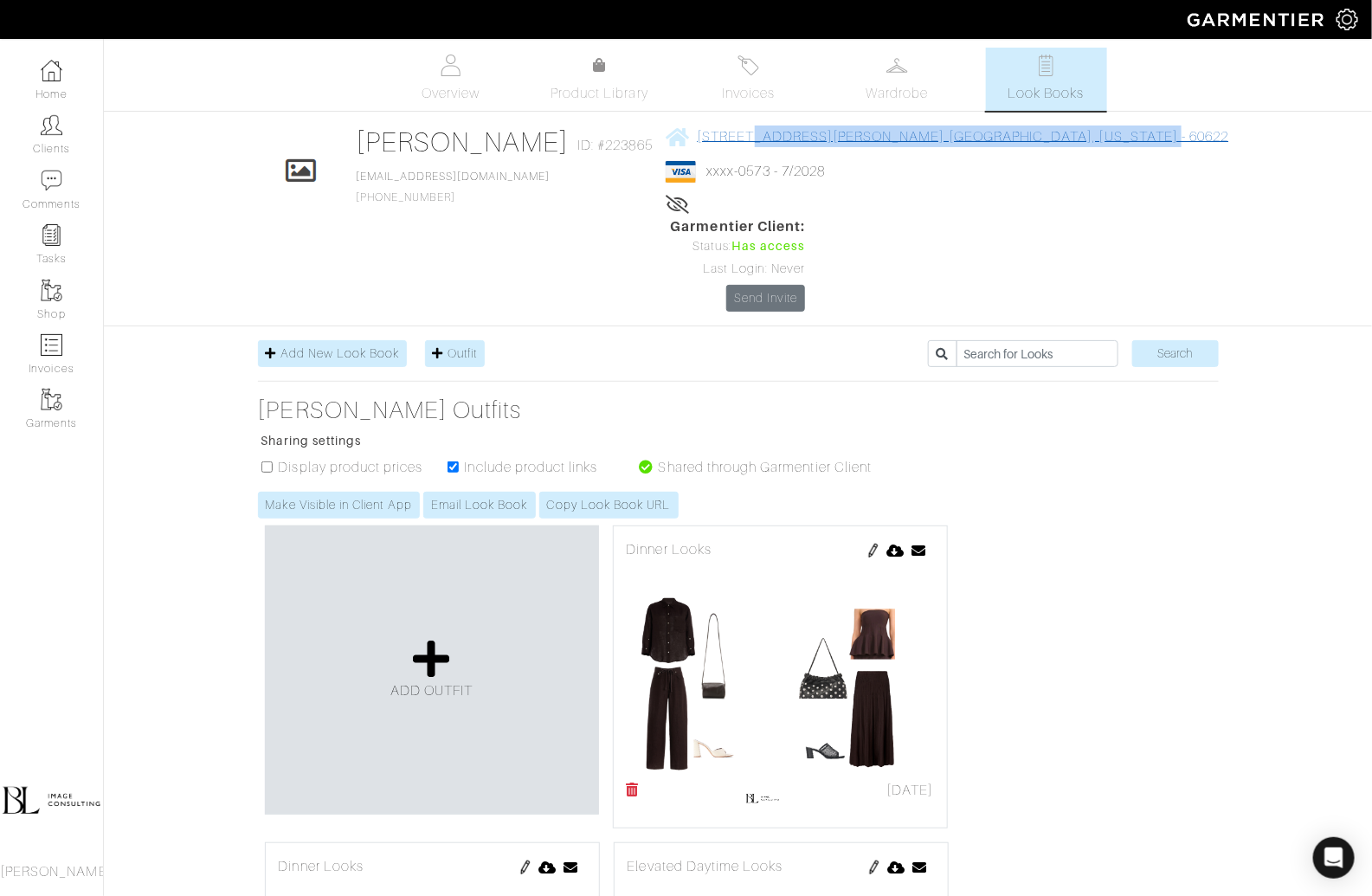
drag, startPoint x: 1047, startPoint y: 140, endPoint x: 728, endPoint y: 142, distance: 319.0
click at [728, 142] on div "Click To Edit Sally Cohen ID: #223865 sallycoh@gmail.com 773-726-3583 1720 W. E…" at bounding box center [738, 218] width 986 height 186
copy span "1720 W. Ellen St. Unit 2 Chicago, Illinois - 60622"
